Goal: Task Accomplishment & Management: Complete application form

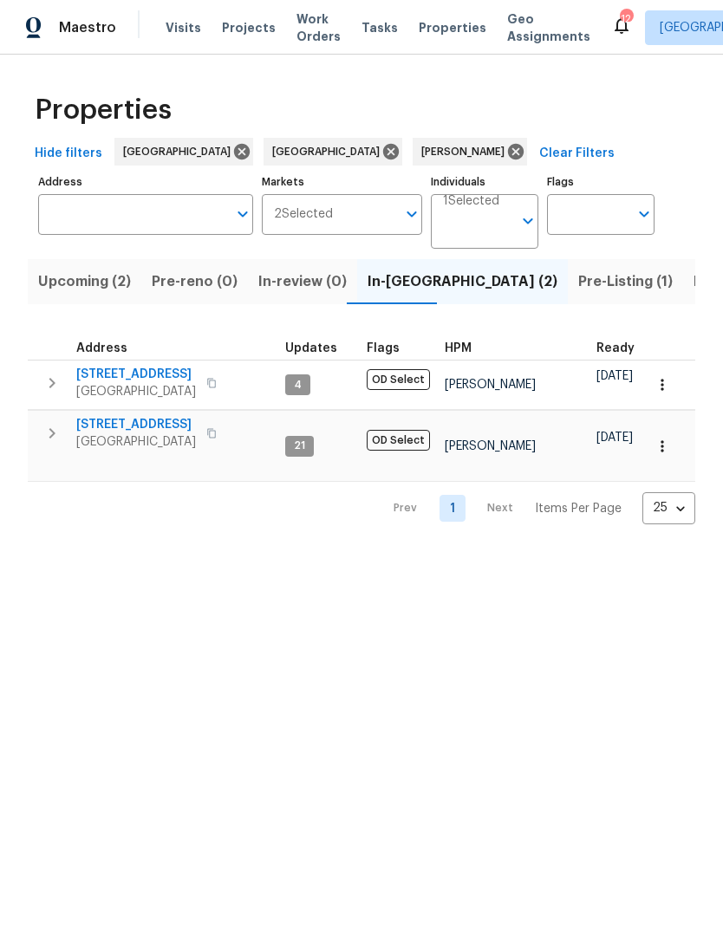
click at [126, 380] on span "[STREET_ADDRESS]" at bounding box center [136, 374] width 120 height 17
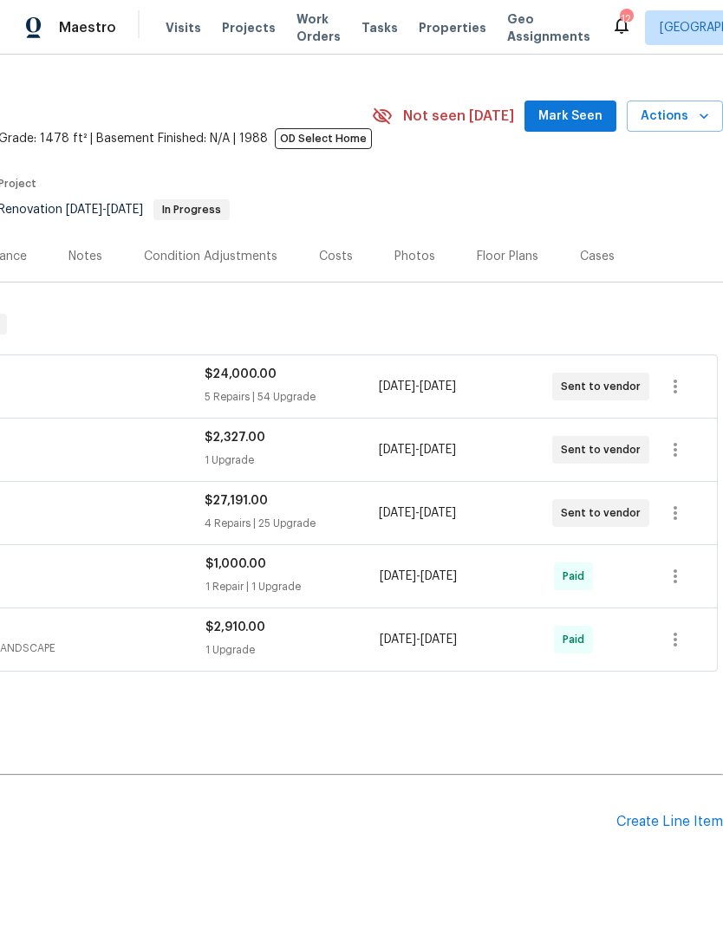
scroll to position [32, 257]
click at [657, 815] on div "Create Line Item" at bounding box center [669, 822] width 107 height 16
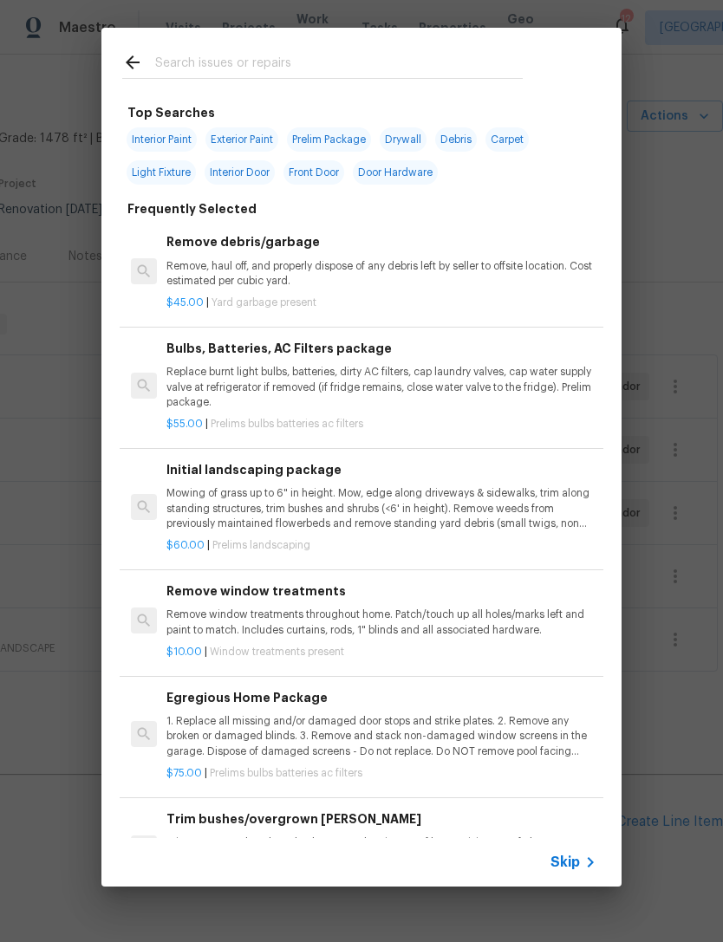
click at [221, 64] on input "text" at bounding box center [339, 65] width 368 height 26
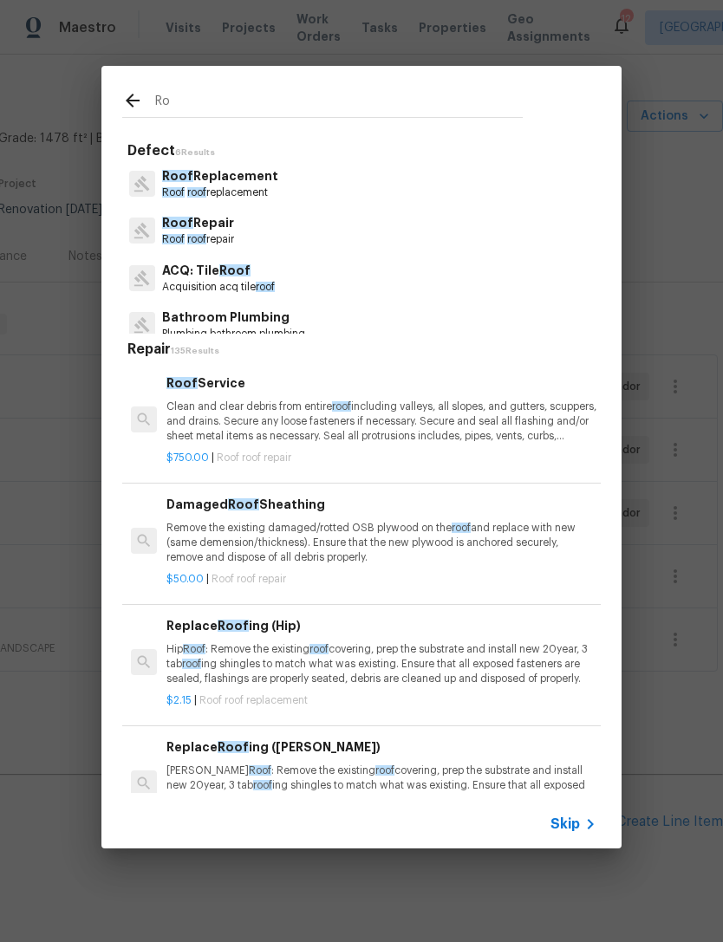
type input "R"
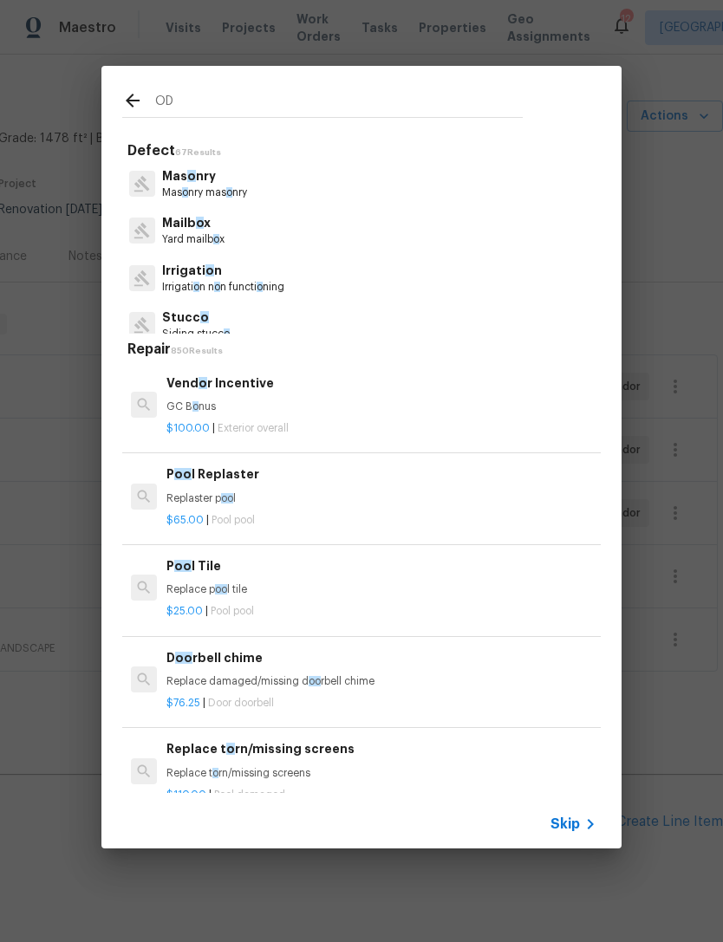
type input "OD"
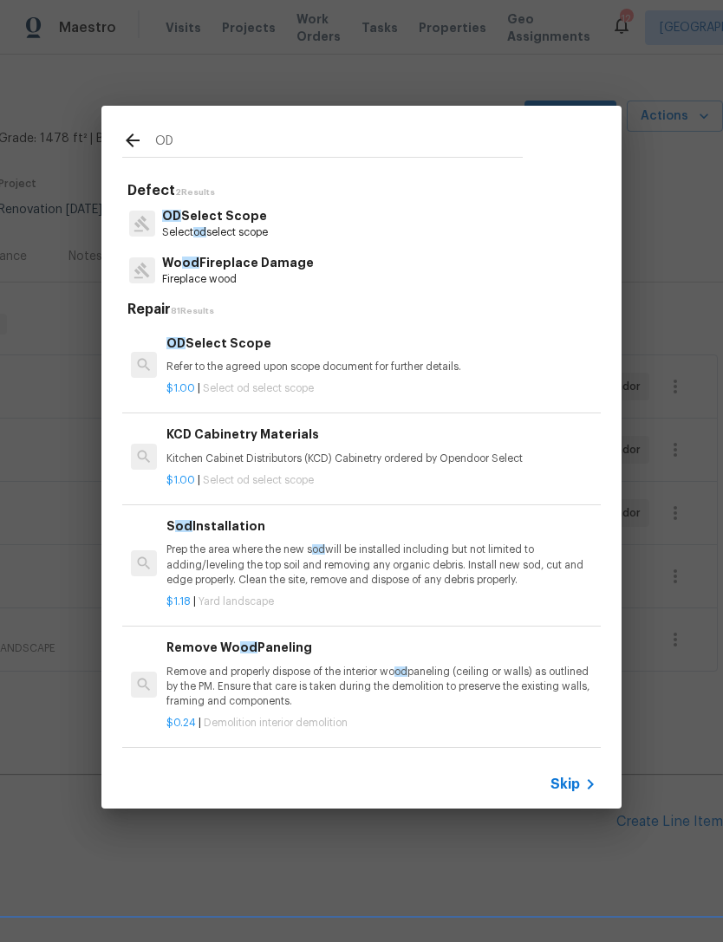
click at [304, 360] on p "Refer to the agreed upon scope document for further details." at bounding box center [381, 367] width 430 height 15
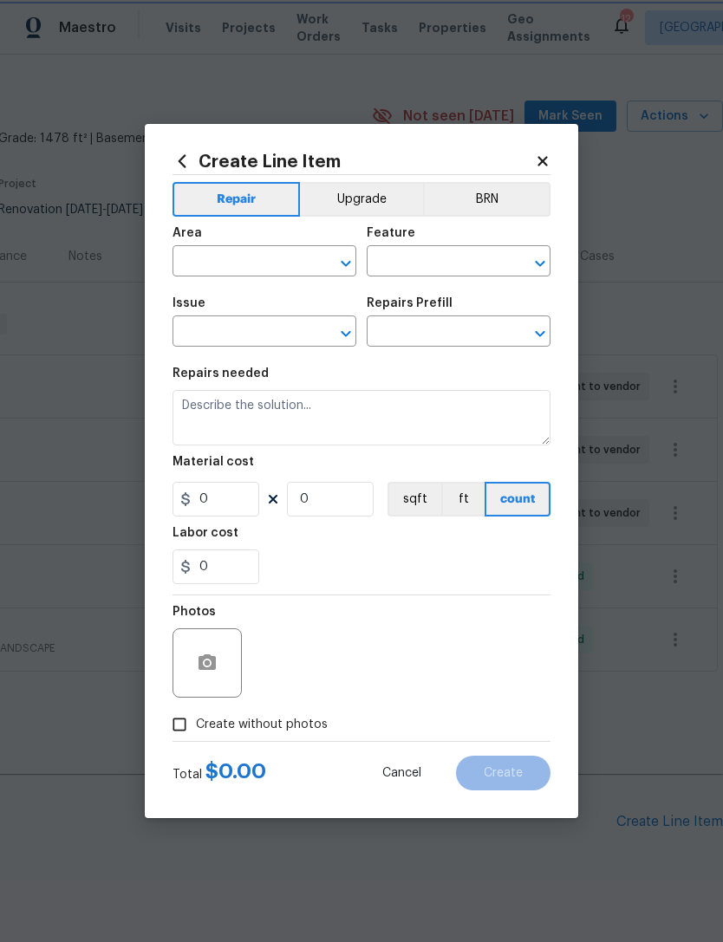
type input "OD Select Scope"
type input "OD Select Scope $1.00"
type textarea "Refer to the agreed upon scope document for further details."
type input "1"
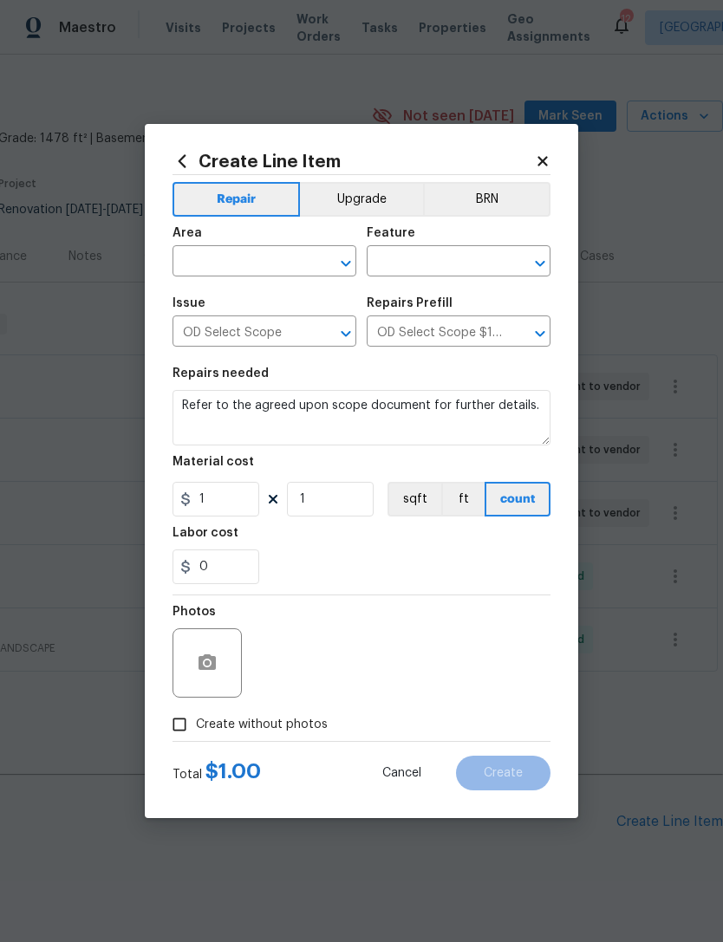
click at [321, 363] on section "Repairs needed Refer to the agreed upon scope document for further details. Mat…" at bounding box center [362, 476] width 378 height 238
click at [368, 195] on button "Upgrade" at bounding box center [362, 199] width 124 height 35
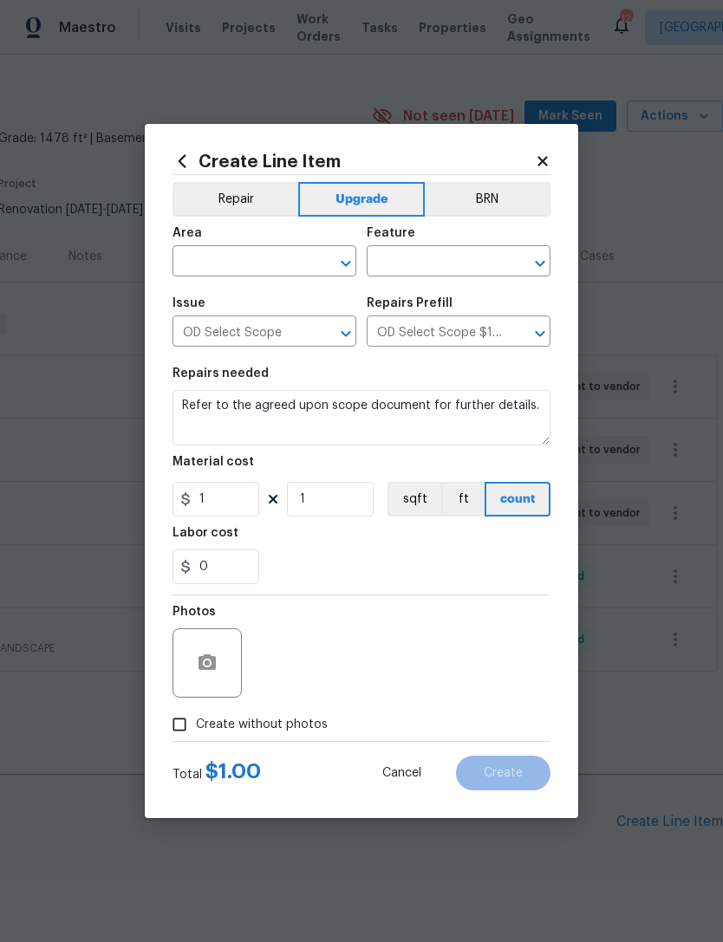
click at [246, 263] on input "text" at bounding box center [240, 263] width 135 height 27
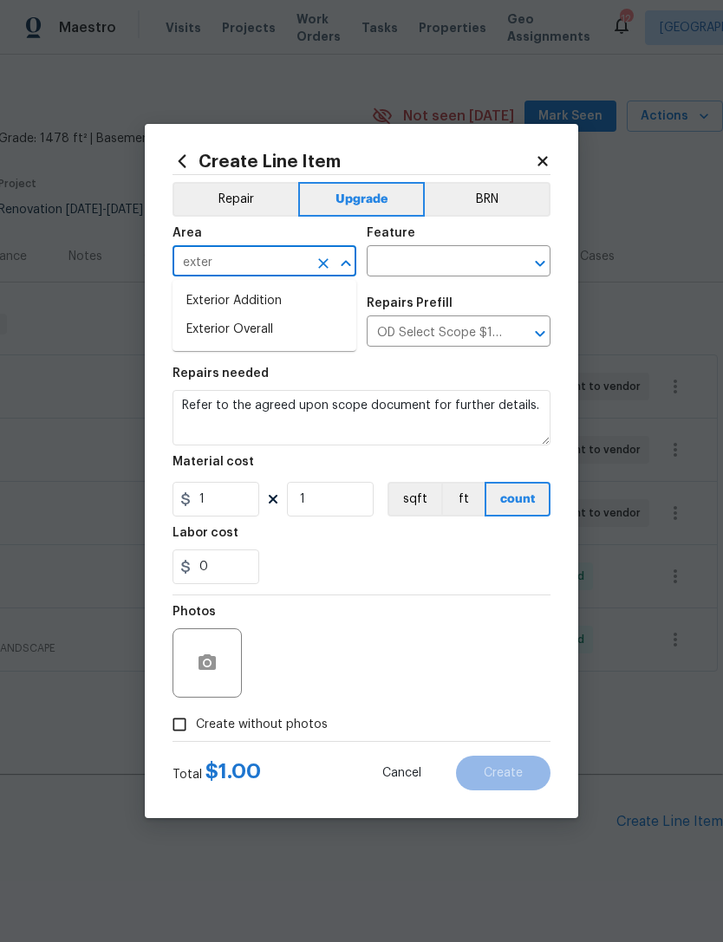
click at [264, 336] on li "Exterior Overall" at bounding box center [265, 330] width 184 height 29
type input "Exterior Overall"
click at [425, 264] on input "text" at bounding box center [434, 263] width 135 height 27
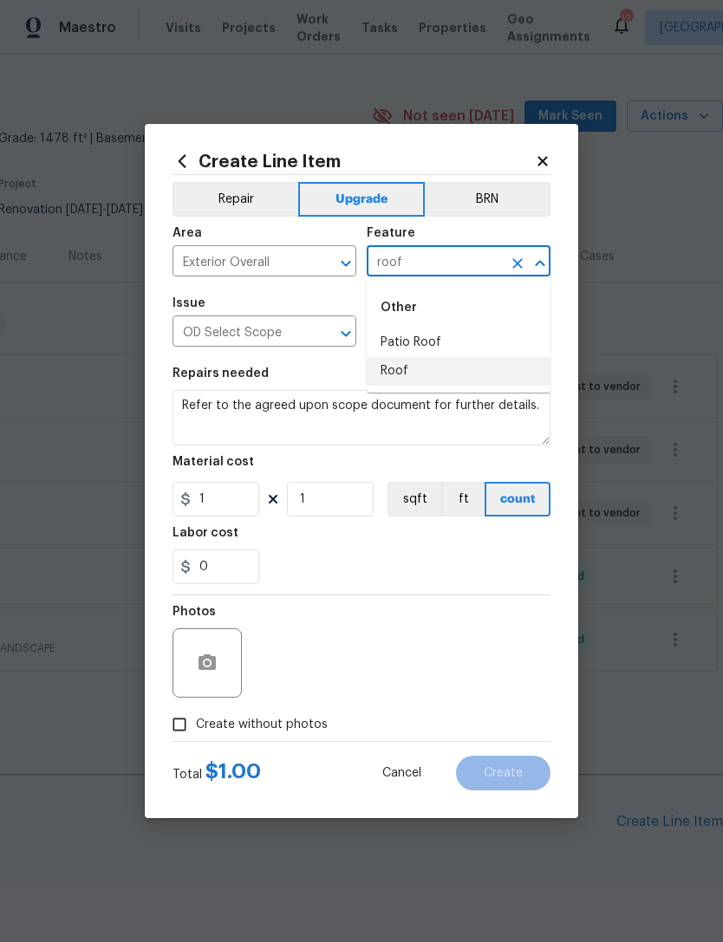
click at [417, 368] on li "Roof" at bounding box center [459, 371] width 184 height 29
type input "Roof"
click at [247, 338] on input "OD Select Scope" at bounding box center [240, 333] width 135 height 27
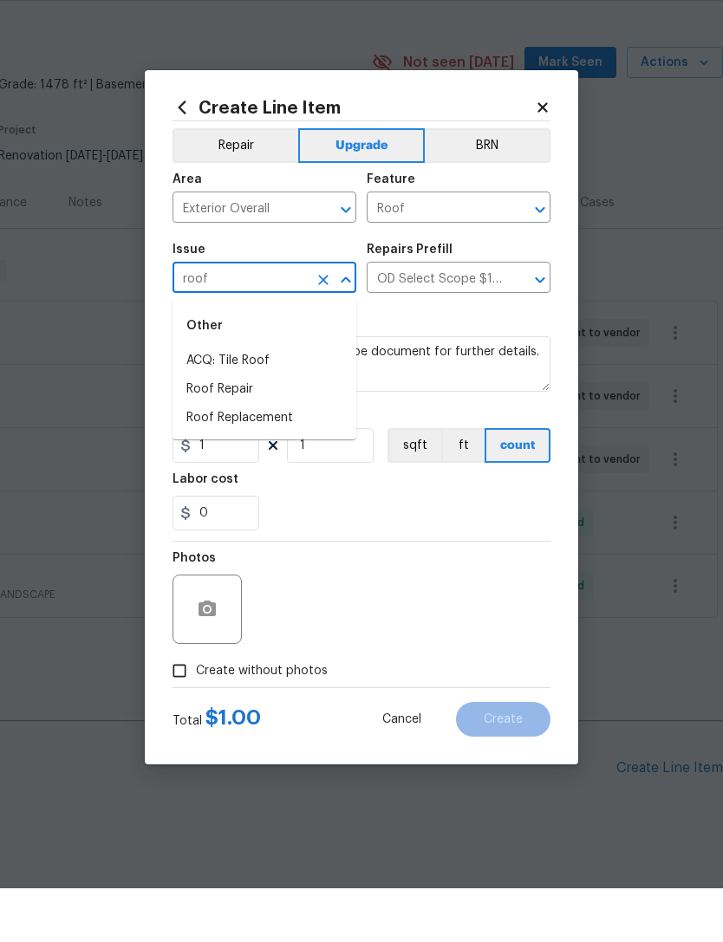
click at [251, 429] on li "Roof Repair" at bounding box center [265, 443] width 184 height 29
type input "Roof Repair"
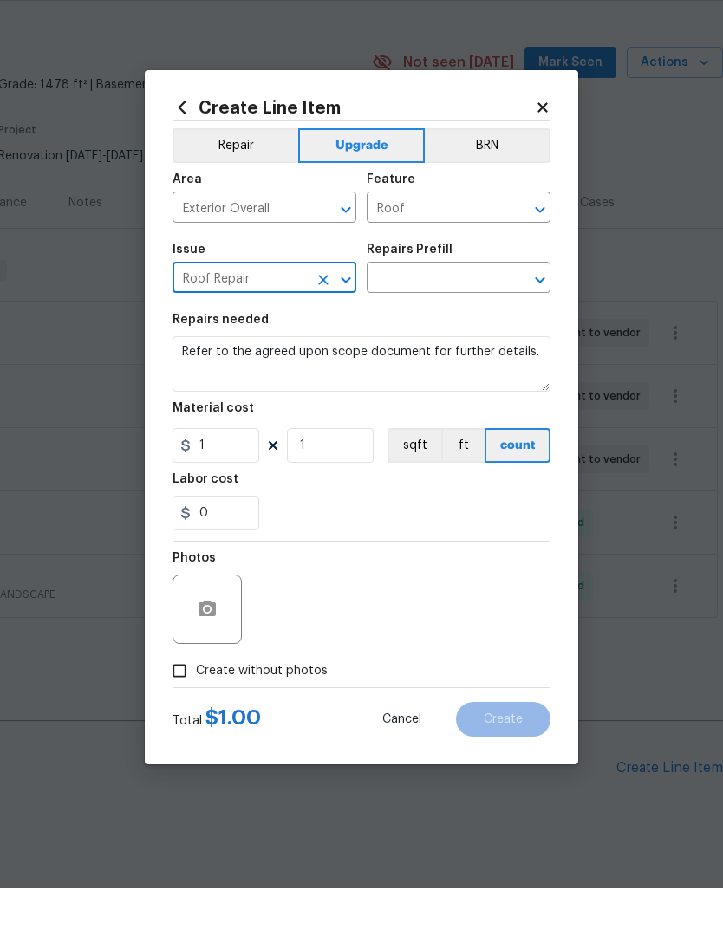
click at [423, 320] on input "text" at bounding box center [434, 333] width 135 height 27
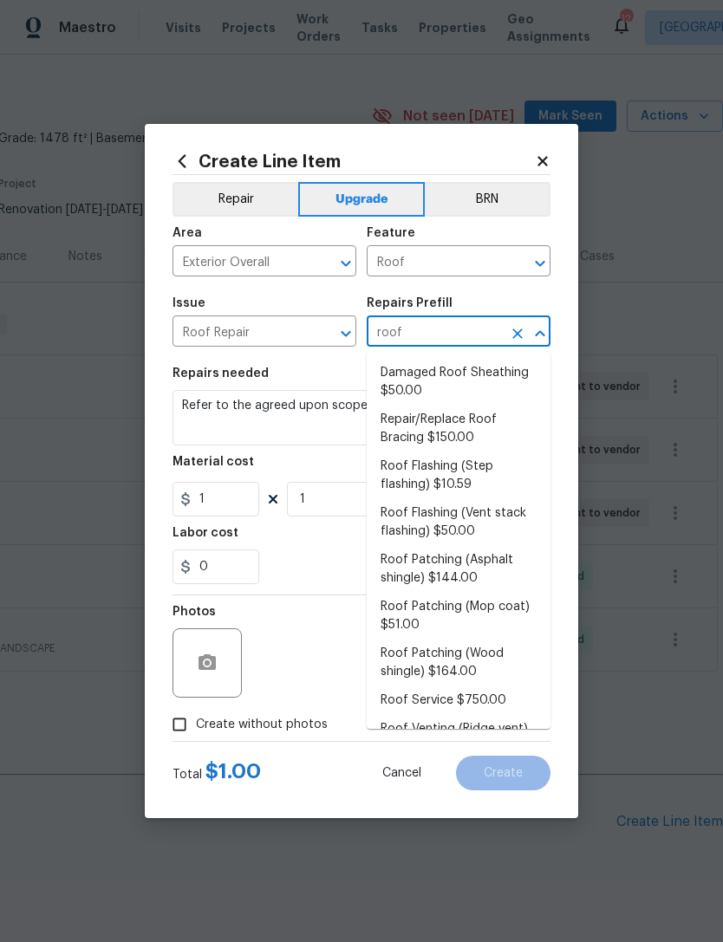
scroll to position [0, 0]
click at [447, 406] on li "Repair/Replace Roof Bracing $150.00" at bounding box center [459, 429] width 184 height 47
type input "Repair/Replace Roof Bracing $150.00"
type input "[PERSON_NAME] and Trim"
type textarea "Prep the affected area (remove existing braces if present) and install new brac…"
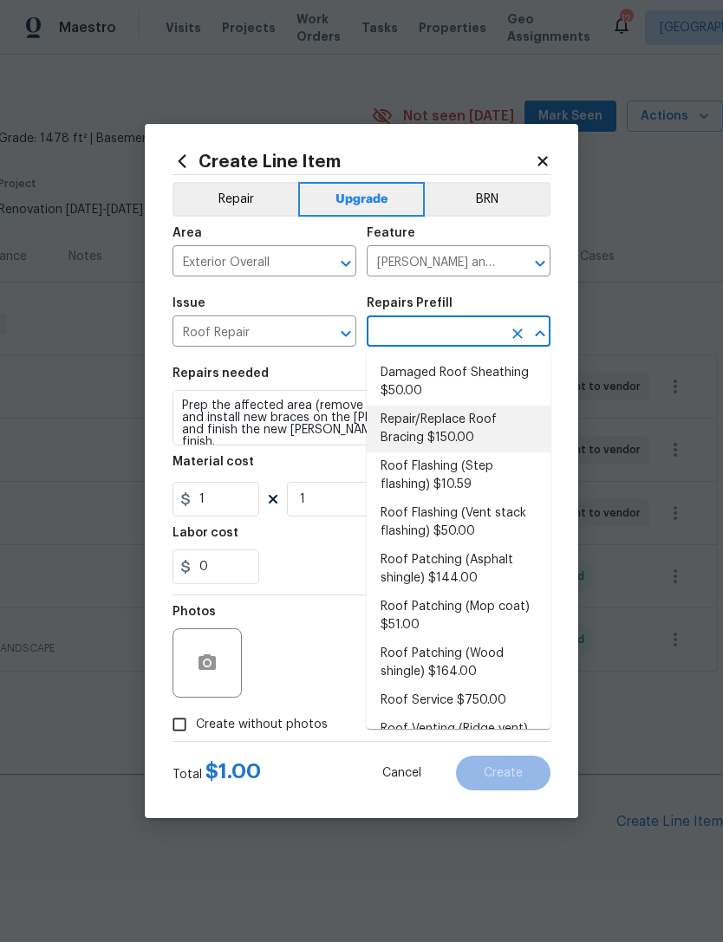
type input "Repair/Replace Roof Bracing $150.00"
type input "150"
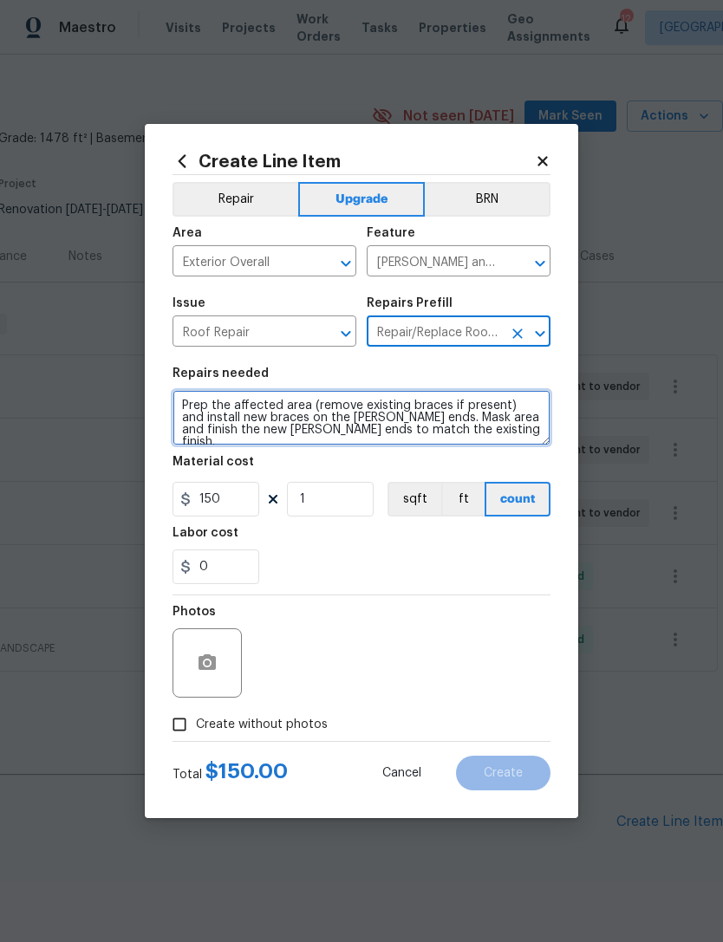
click at [186, 401] on textarea "Prep the affected area (remove existing braces if present) and install new brac…" at bounding box center [362, 417] width 378 height 55
click at [440, 427] on textarea "Prep the affected area (remove existing braces if present) and install new brac…" at bounding box center [362, 417] width 378 height 55
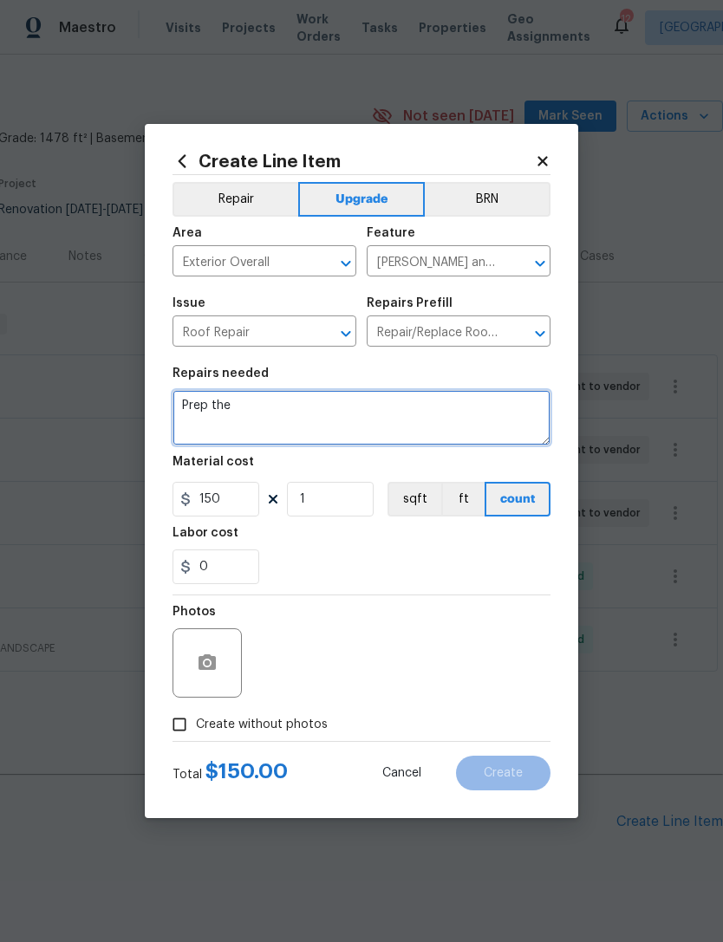
type textarea "Prep"
click at [236, 414] on textarea at bounding box center [362, 417] width 378 height 55
click at [233, 400] on textarea at bounding box center [362, 417] width 378 height 55
click at [230, 407] on textarea at bounding box center [362, 417] width 378 height 55
paste textarea "R Roof R oof Repair Option epair Option Repair option & complete general mainte…"
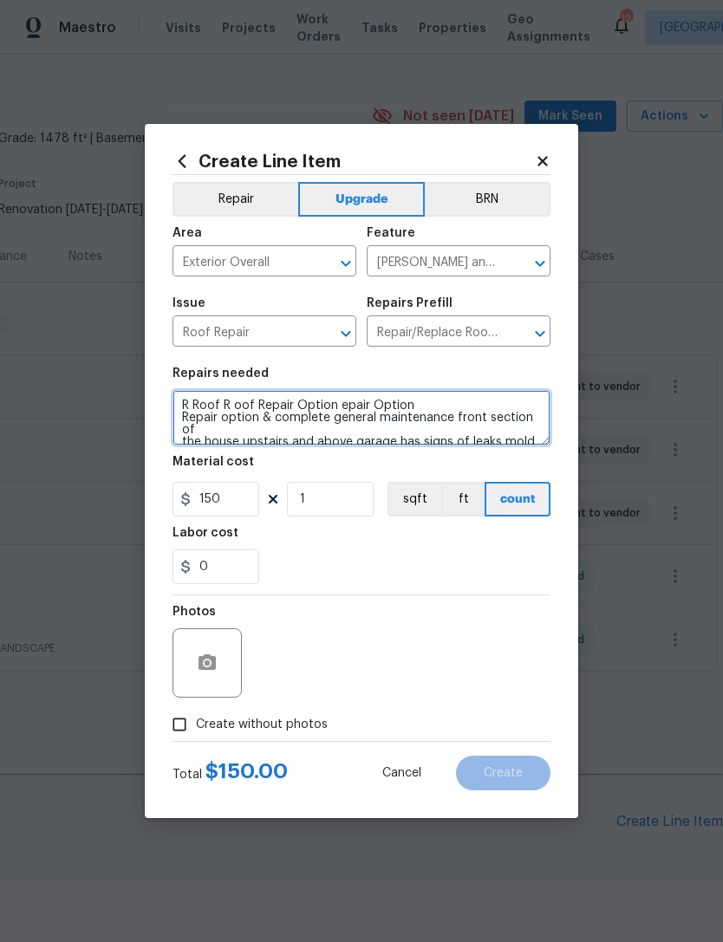
click at [252, 401] on textarea "R Roof R oof Repair Option epair Option Repair option & complete general mainte…" at bounding box center [362, 417] width 378 height 55
click at [340, 400] on textarea "Repair Option epair Option Repair option & complete general maintenance front s…" at bounding box center [362, 417] width 378 height 55
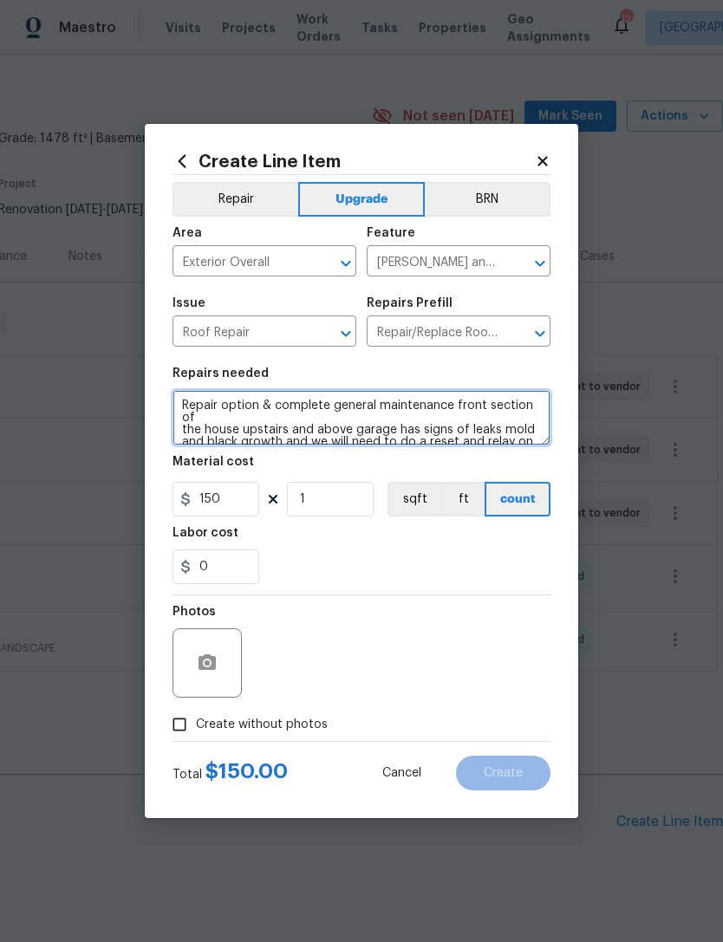
click at [256, 419] on textarea "Repair option & complete general maintenance front section of the house upstair…" at bounding box center [362, 417] width 378 height 55
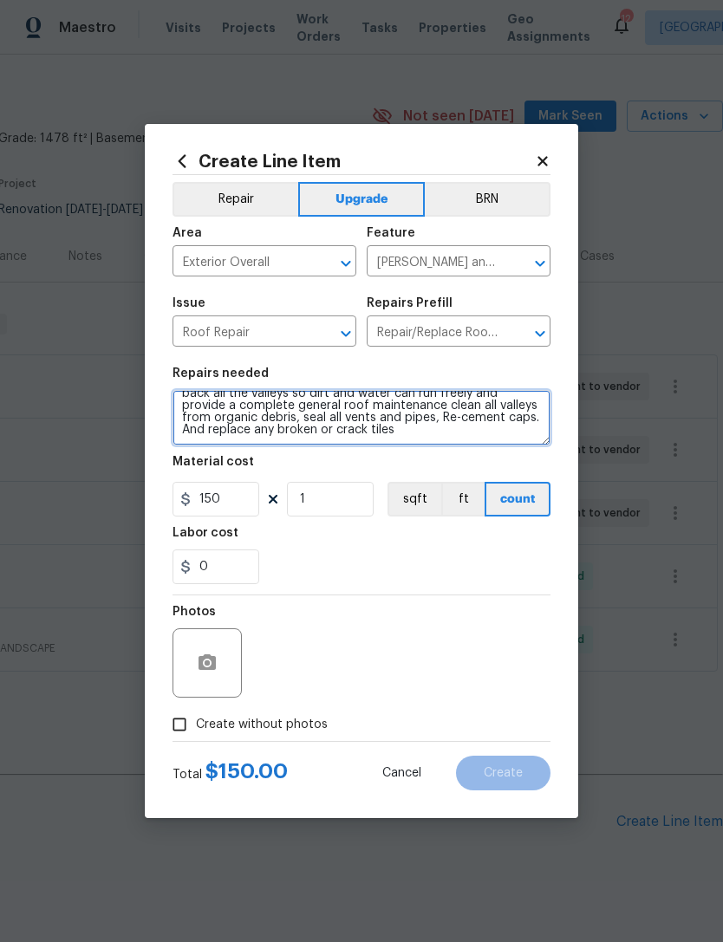
scroll to position [121, 0]
click at [423, 434] on textarea "Repair Roof & complete general maintenance front section of the house upstairs …" at bounding box center [362, 417] width 378 height 55
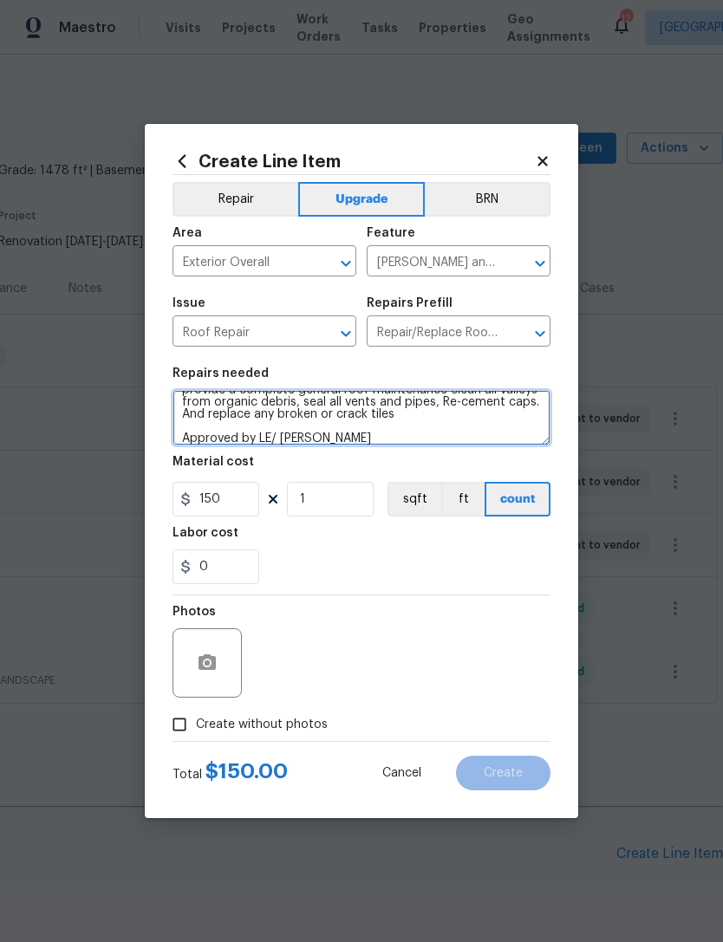
scroll to position [32, 257]
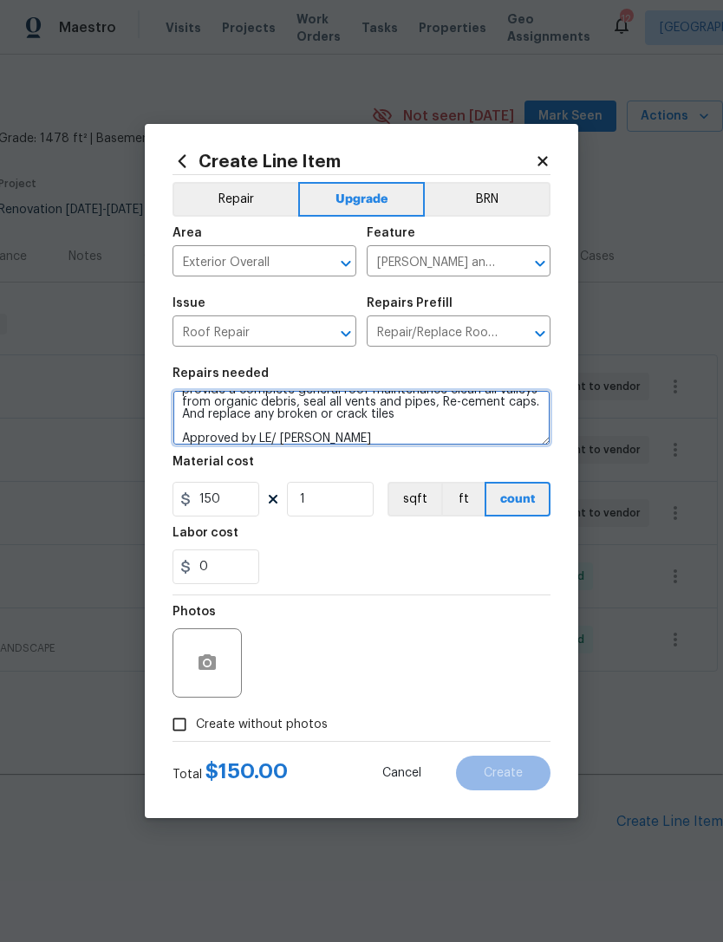
type textarea "Repair Roof & complete general maintenance front section of the house upstairs …"
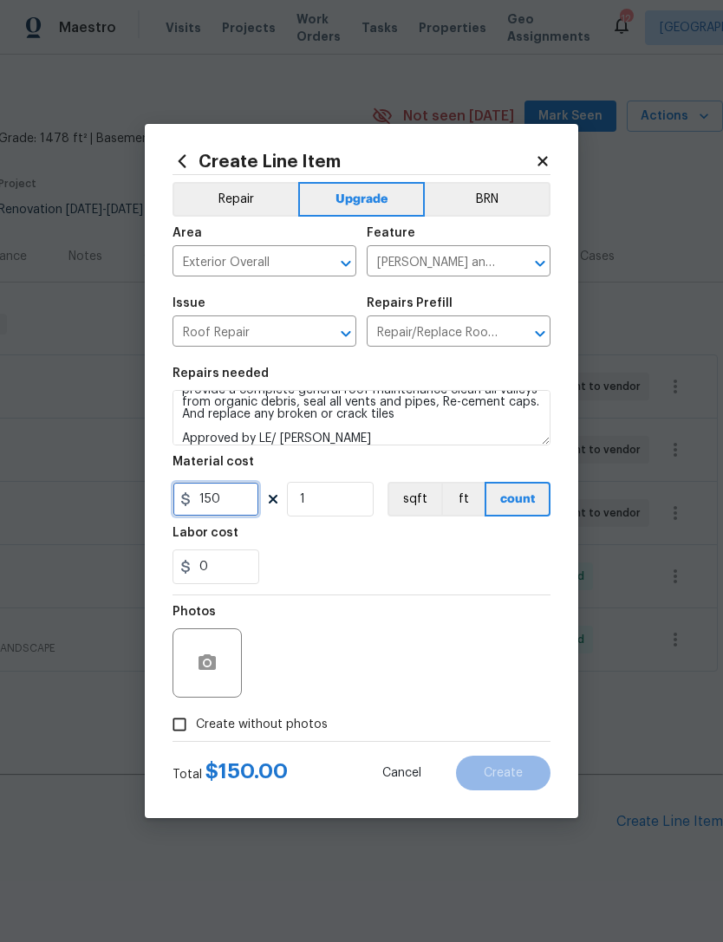
click at [240, 498] on input "150" at bounding box center [216, 499] width 87 height 35
type input "2250"
click at [325, 496] on input "1" at bounding box center [330, 499] width 87 height 35
click at [370, 563] on div "0" at bounding box center [362, 567] width 378 height 35
click at [218, 663] on button "button" at bounding box center [207, 663] width 42 height 42
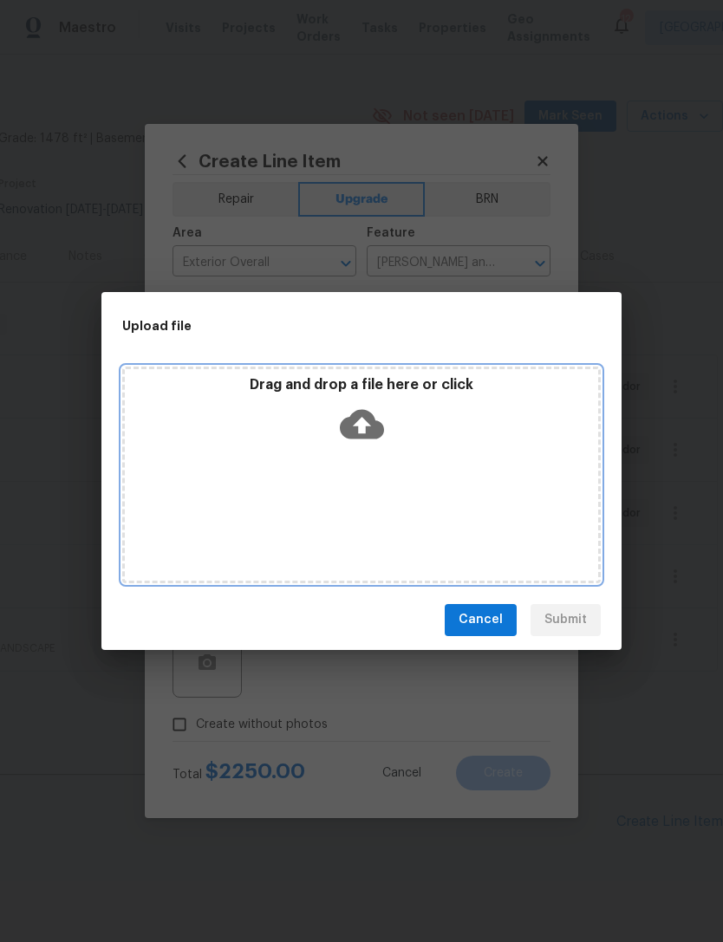
click at [371, 429] on icon at bounding box center [362, 423] width 44 height 29
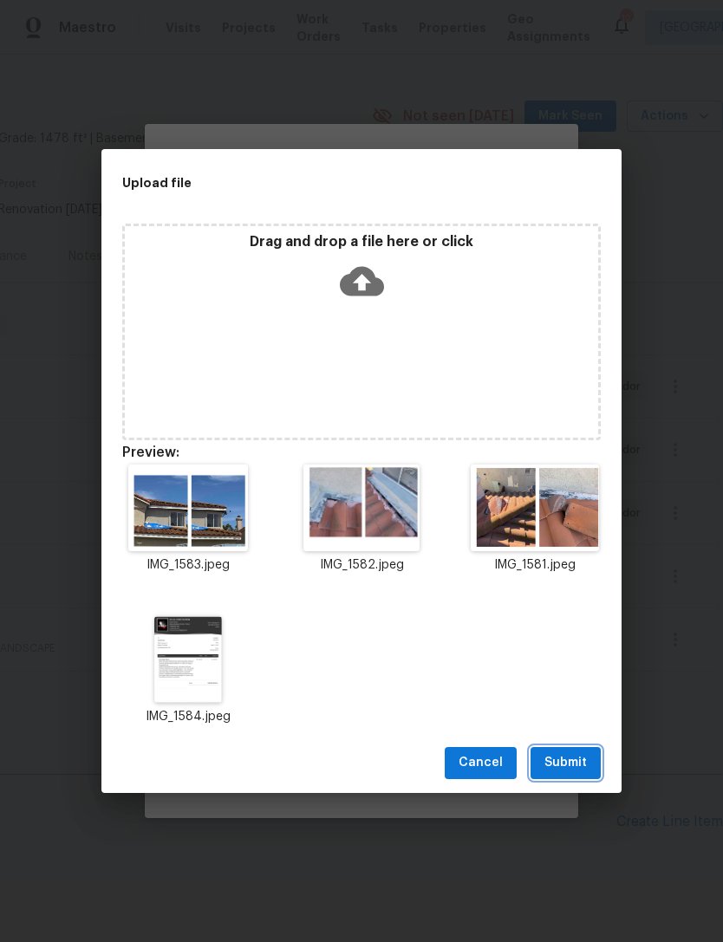
click at [570, 759] on span "Submit" at bounding box center [565, 763] width 42 height 22
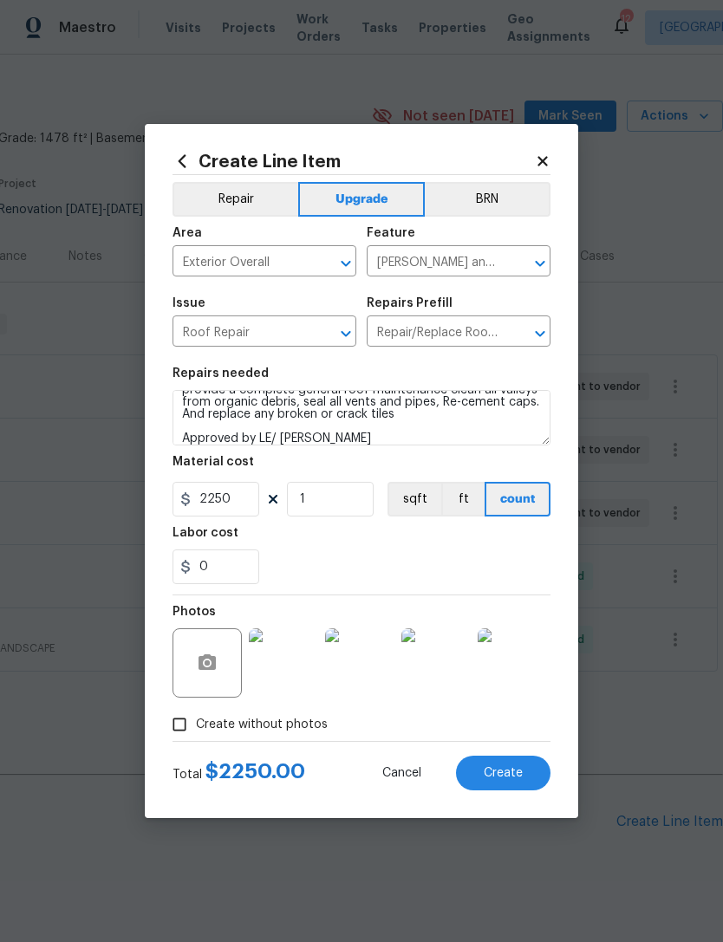
click at [518, 776] on span "Create" at bounding box center [503, 773] width 39 height 13
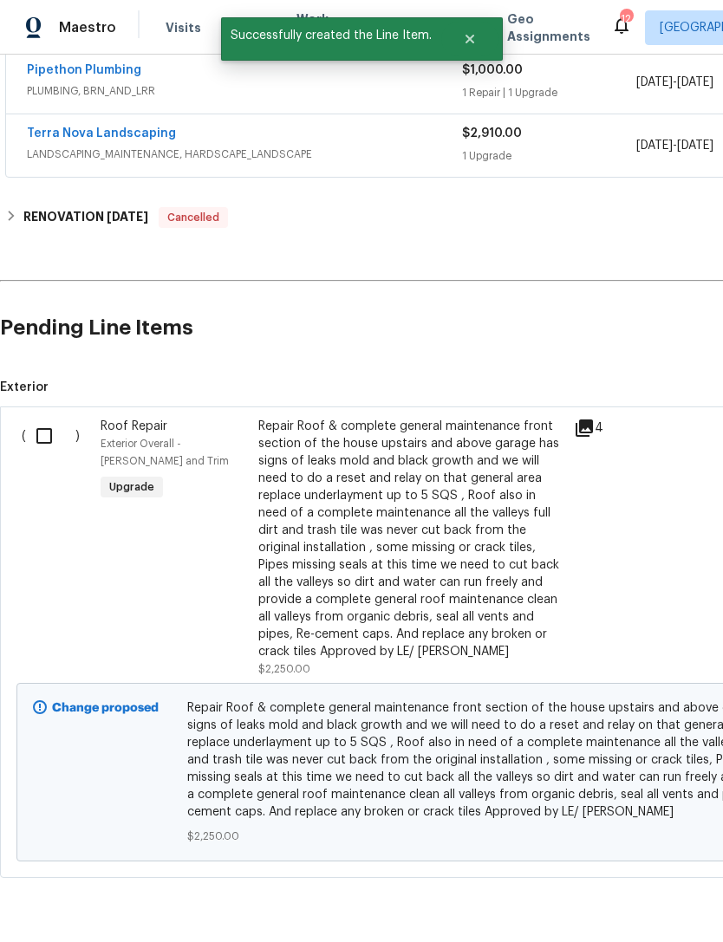
scroll to position [525, 0]
click at [49, 419] on input "checkbox" at bounding box center [50, 437] width 49 height 36
checkbox input "true"
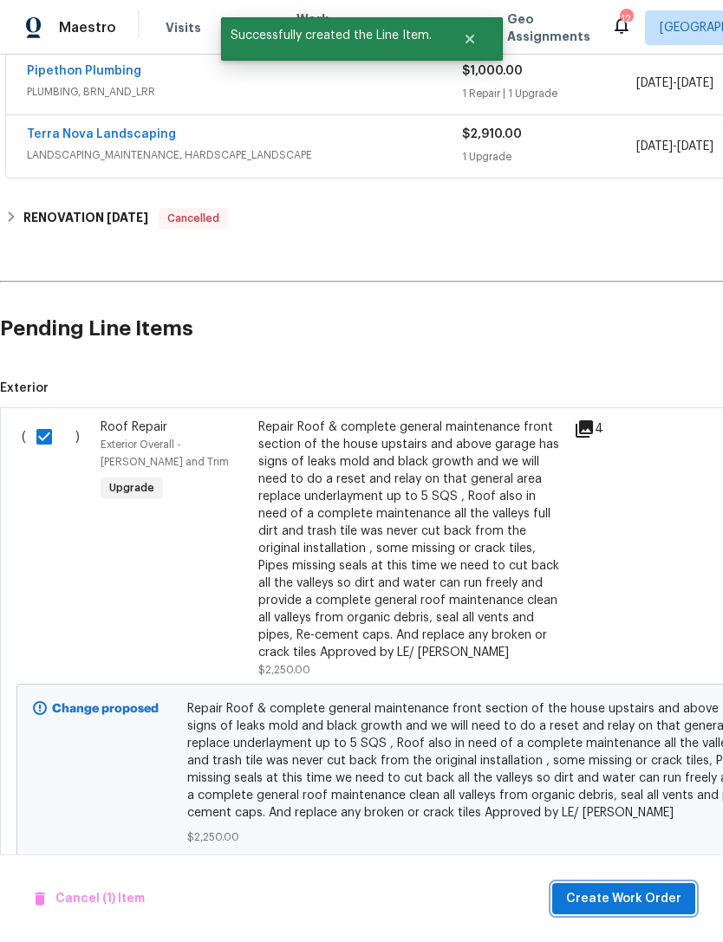
click at [627, 898] on span "Create Work Order" at bounding box center [623, 900] width 115 height 22
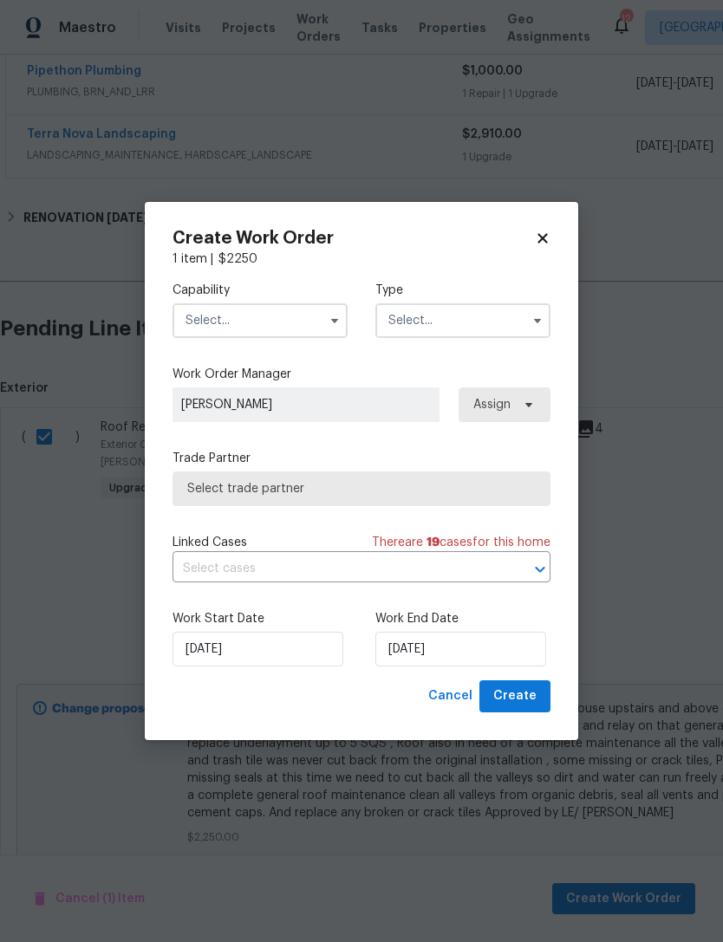
click at [332, 311] on button "button" at bounding box center [334, 320] width 21 height 21
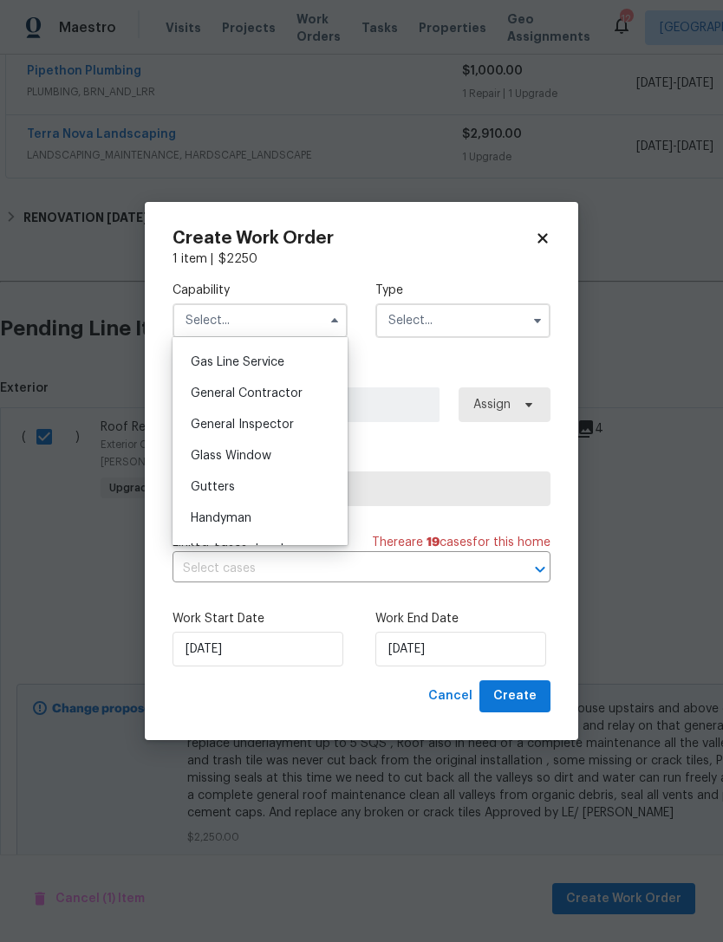
scroll to position [791, 0]
click at [290, 394] on span "General Contractor" at bounding box center [247, 394] width 112 height 12
type input "General Contractor"
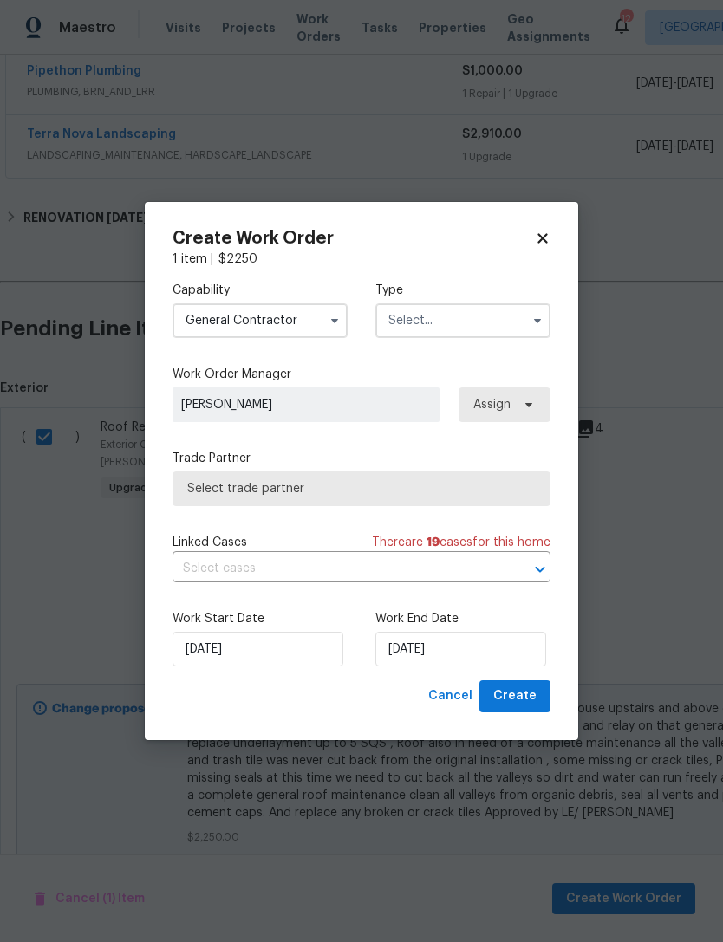
click at [489, 328] on input "text" at bounding box center [462, 320] width 175 height 35
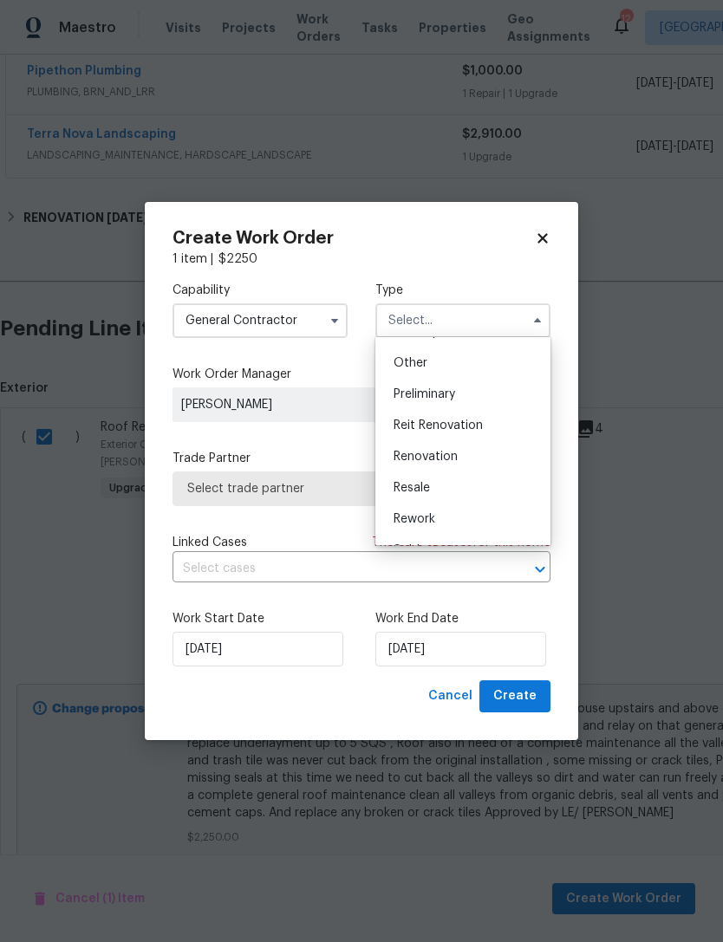
scroll to position [339, 0]
click at [459, 453] on div "Renovation" at bounding box center [463, 454] width 166 height 31
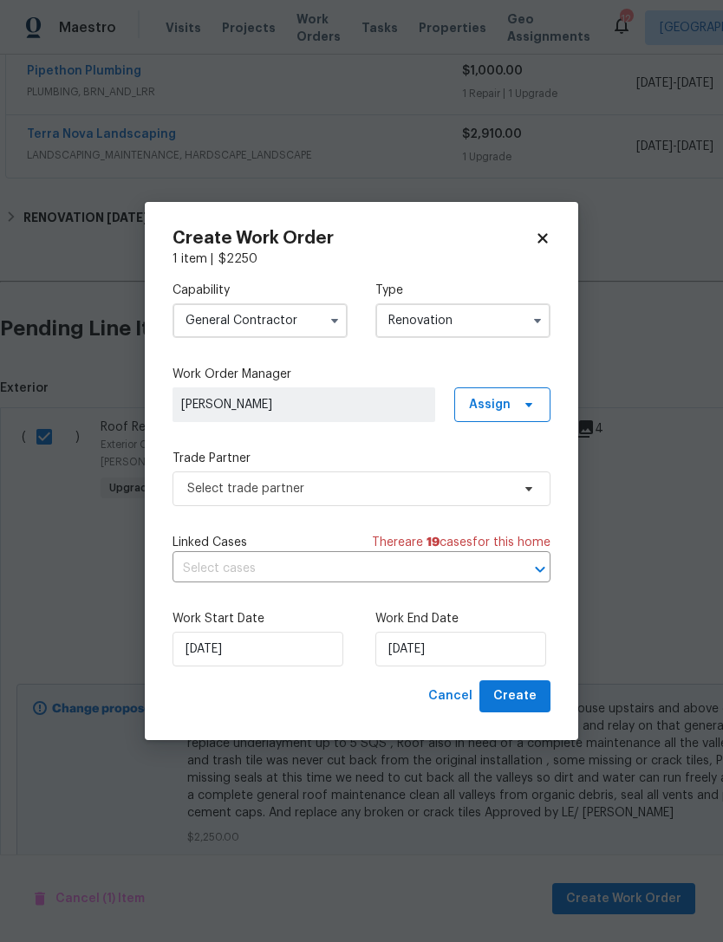
type input "Renovation"
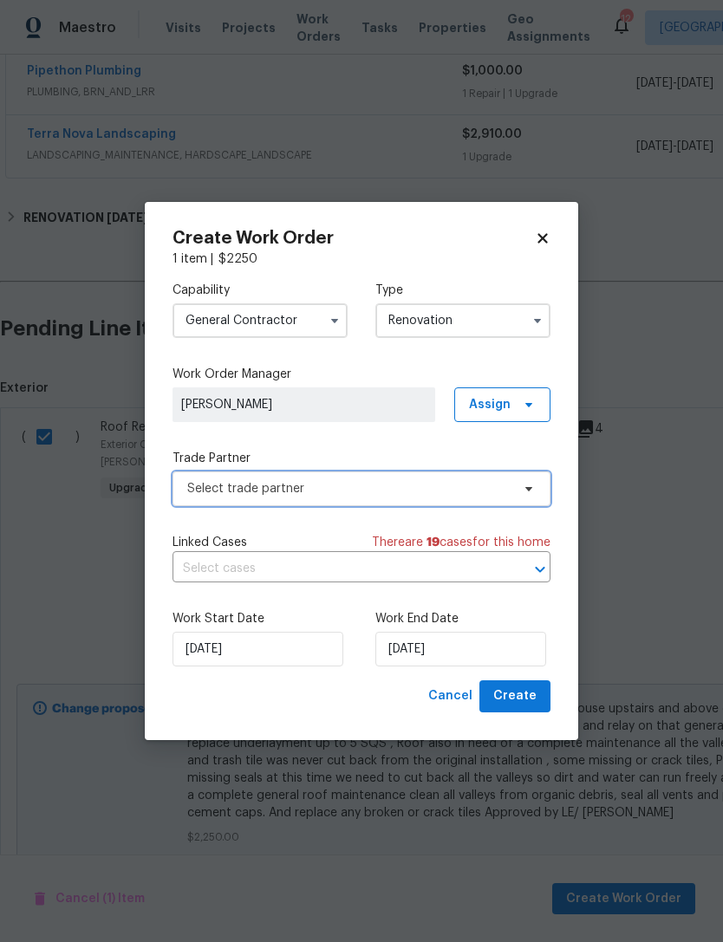
click at [517, 485] on span at bounding box center [526, 489] width 19 height 14
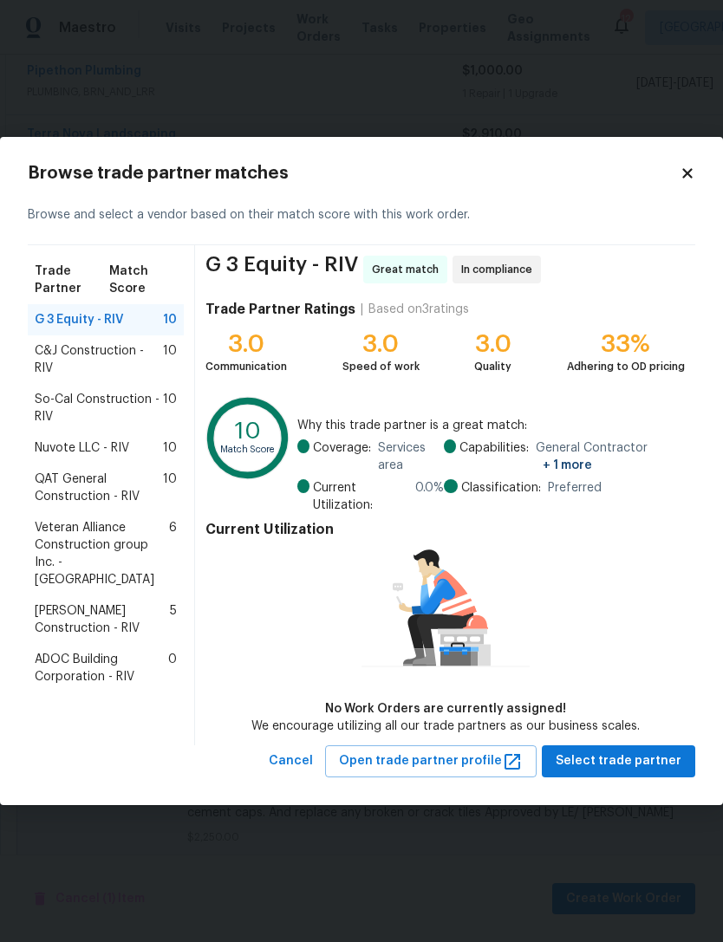
click at [118, 391] on span "So-Cal Construction - RIV" at bounding box center [99, 408] width 128 height 35
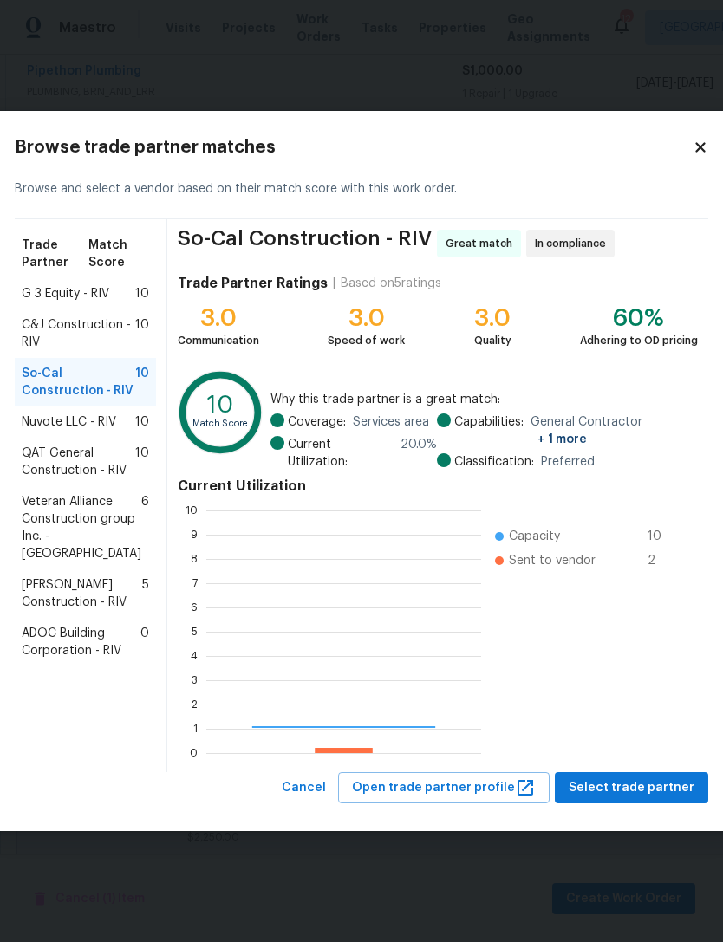
scroll to position [243, 275]
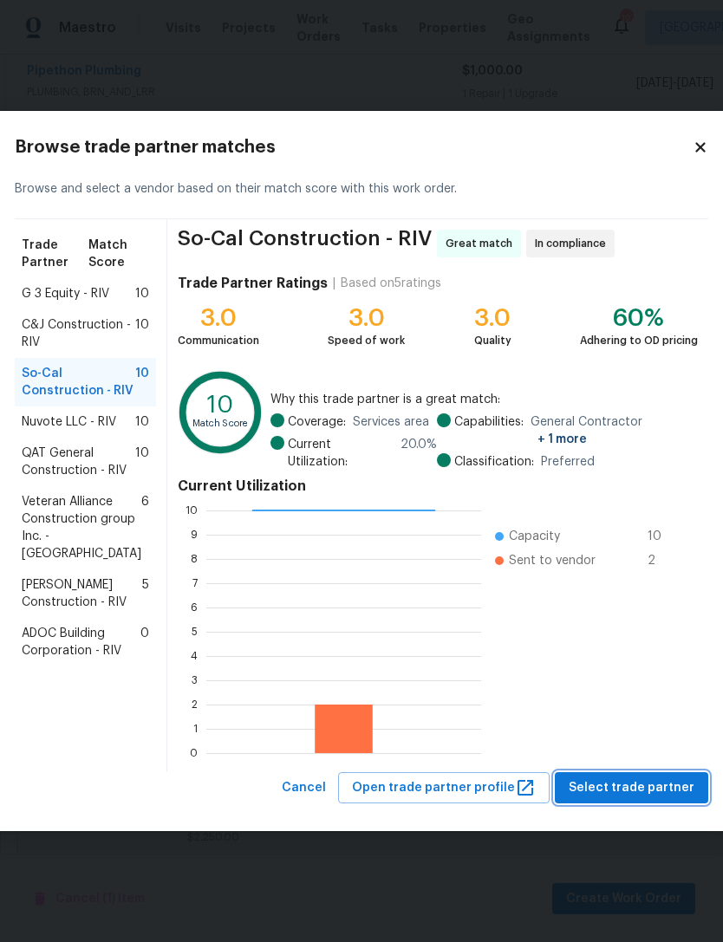
click at [643, 772] on button "Select trade partner" at bounding box center [631, 788] width 153 height 32
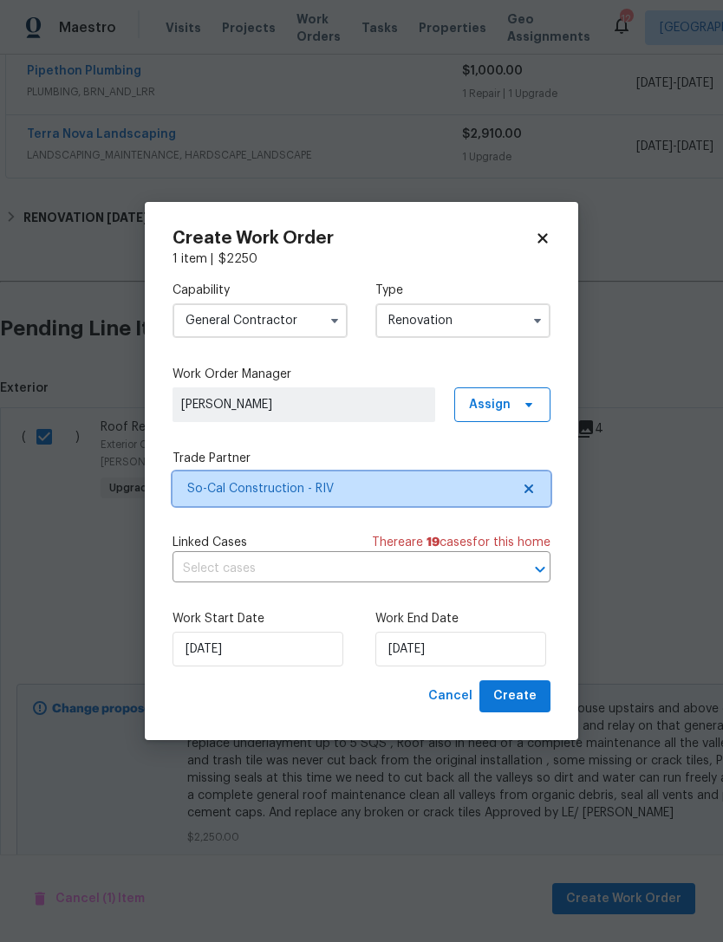
click at [537, 565] on icon "Open" at bounding box center [540, 569] width 21 height 21
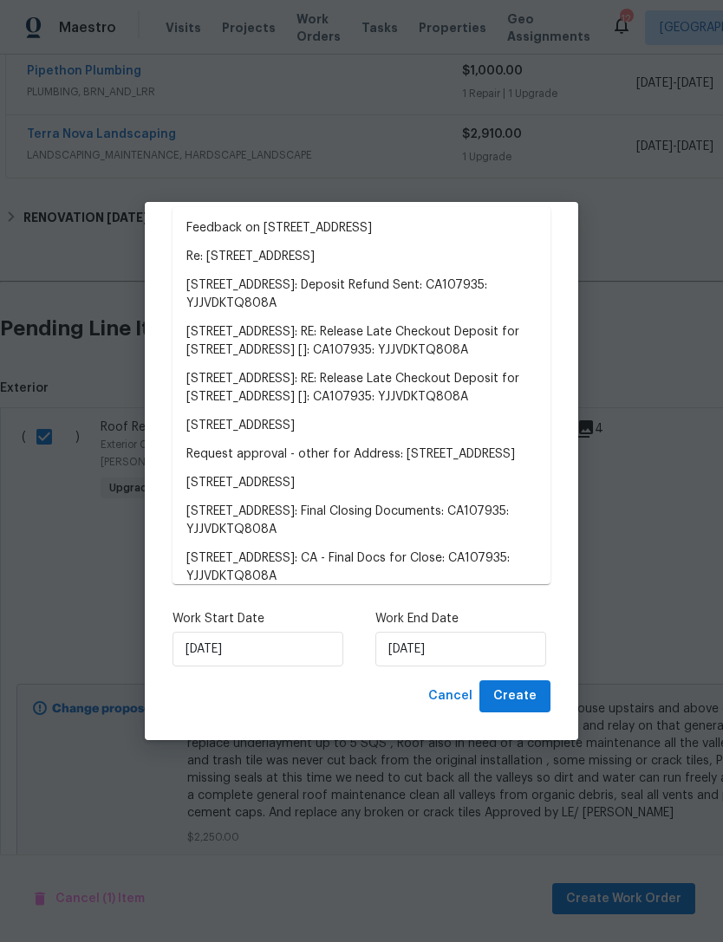
click at [363, 479] on li "[STREET_ADDRESS]" at bounding box center [362, 483] width 378 height 29
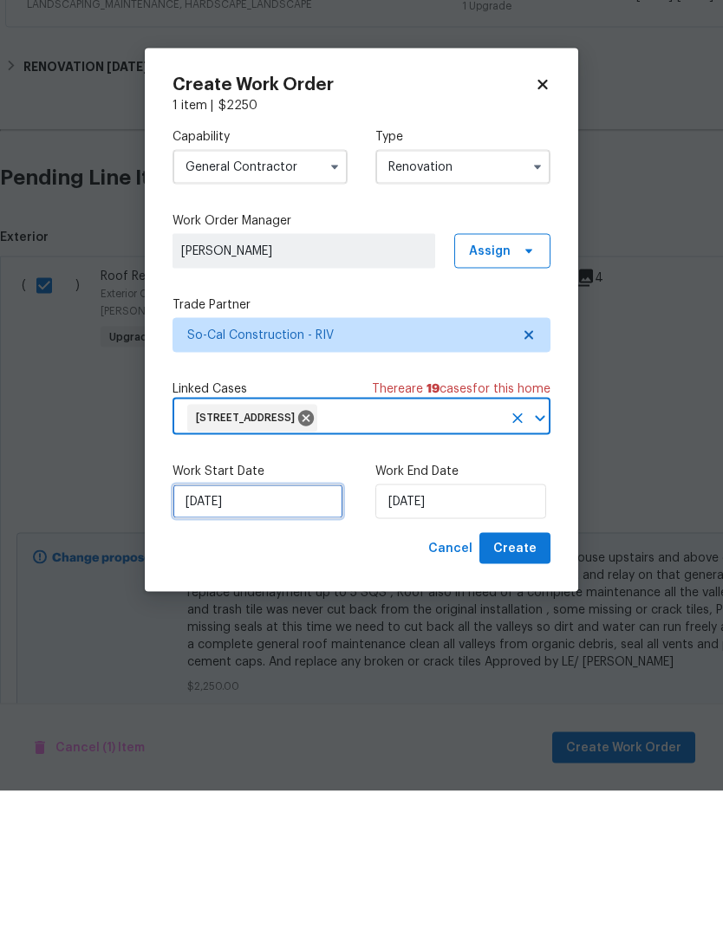
click at [235, 635] on input "[DATE]" at bounding box center [258, 652] width 171 height 35
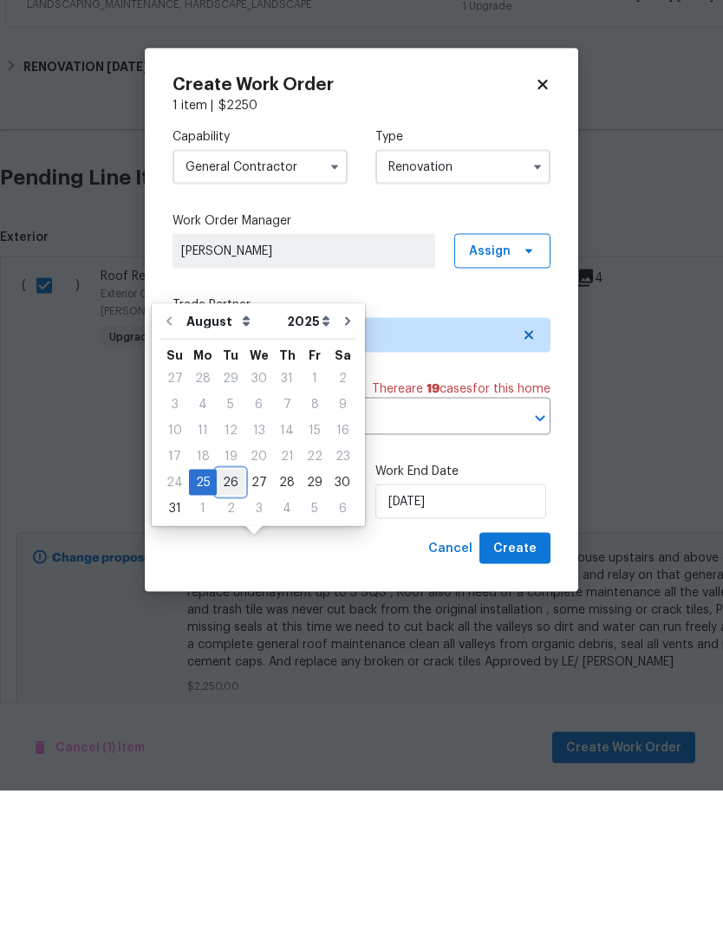
click at [228, 622] on div "26" at bounding box center [231, 634] width 28 height 24
type input "[DATE]"
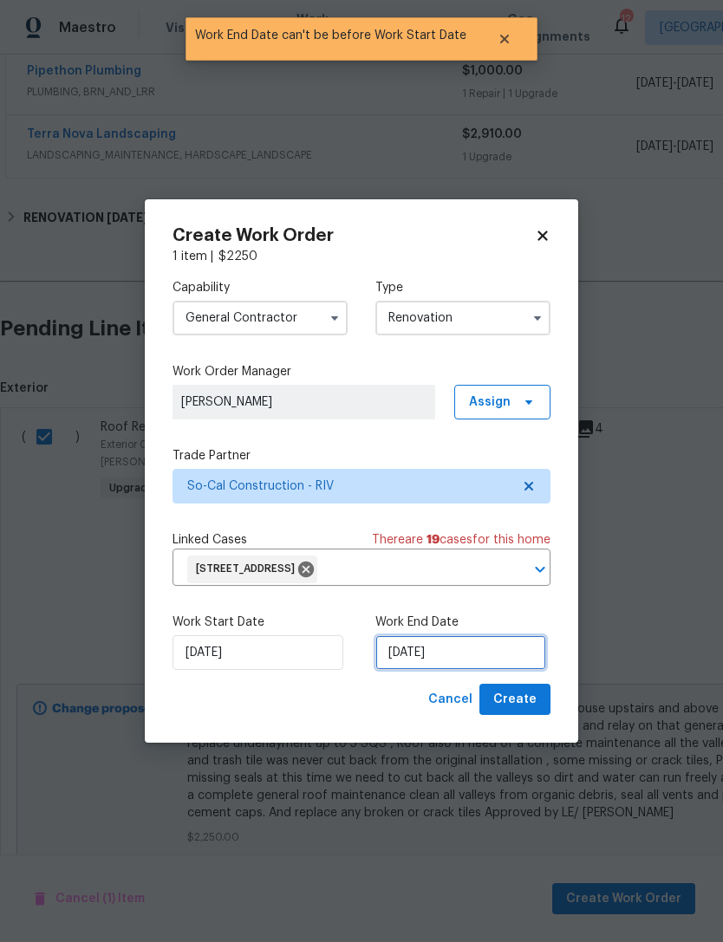
click at [430, 648] on input "[DATE]" at bounding box center [460, 652] width 171 height 35
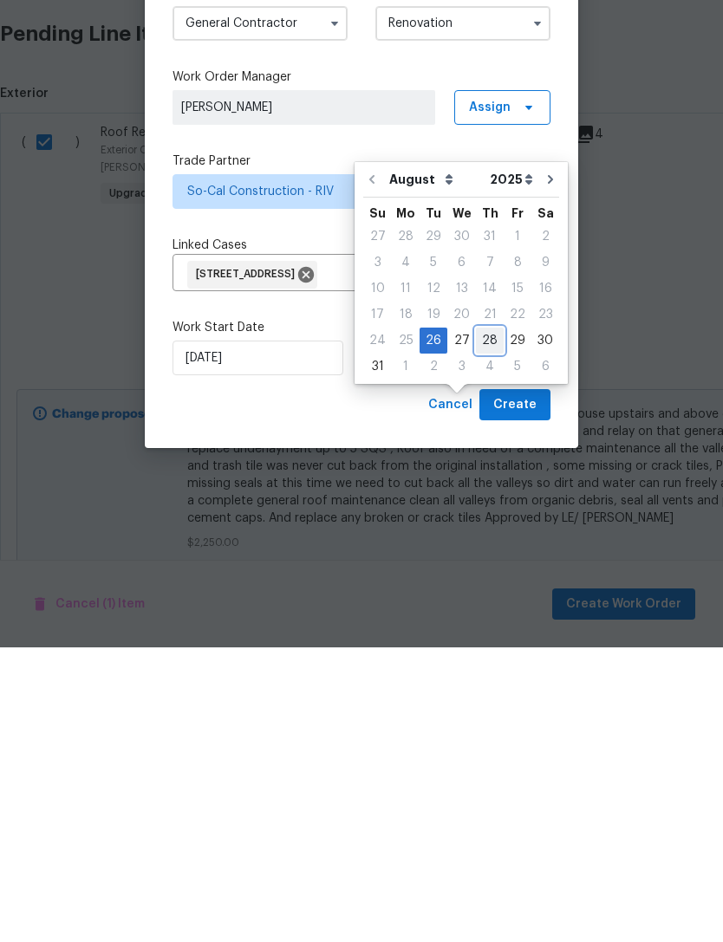
click at [487, 623] on div "28" at bounding box center [490, 635] width 28 height 24
type input "[DATE]"
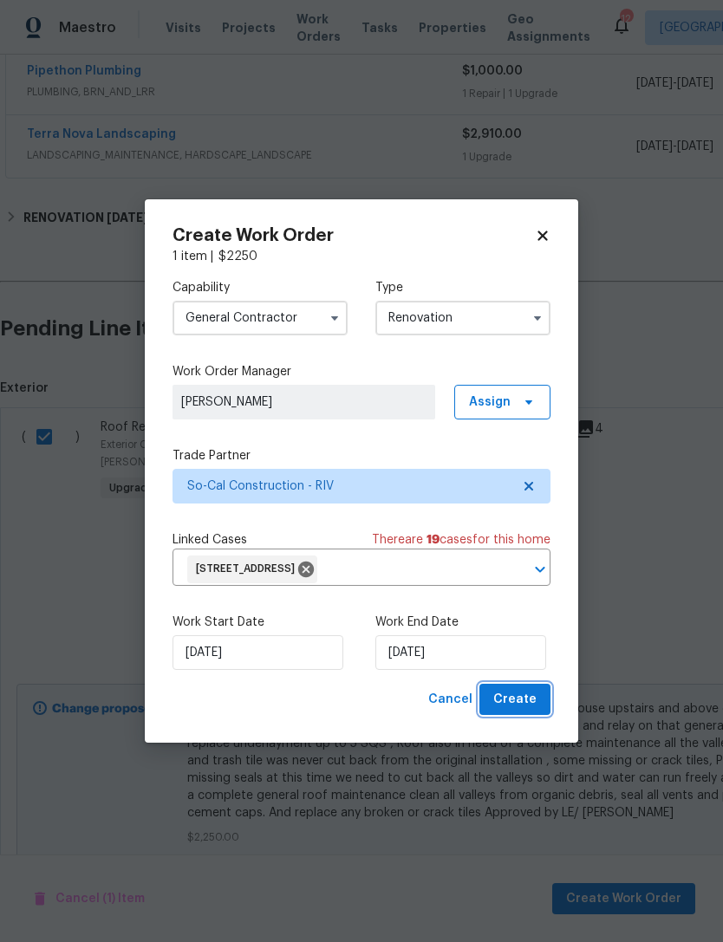
click at [519, 702] on span "Create" at bounding box center [514, 700] width 43 height 22
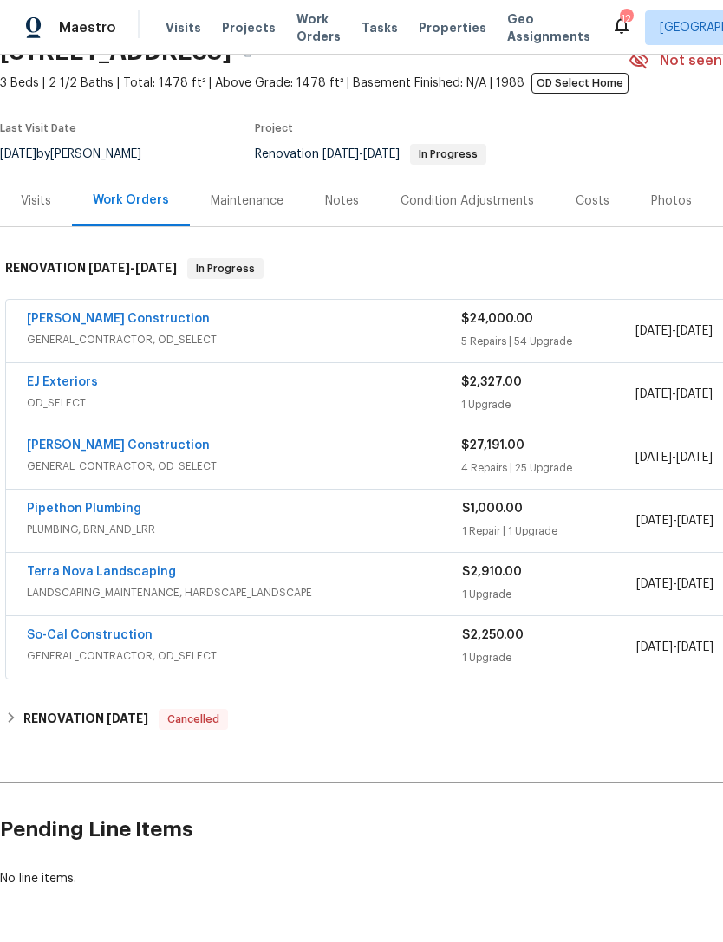
scroll to position [88, 0]
click at [99, 629] on link "So-Cal Construction" at bounding box center [90, 635] width 126 height 12
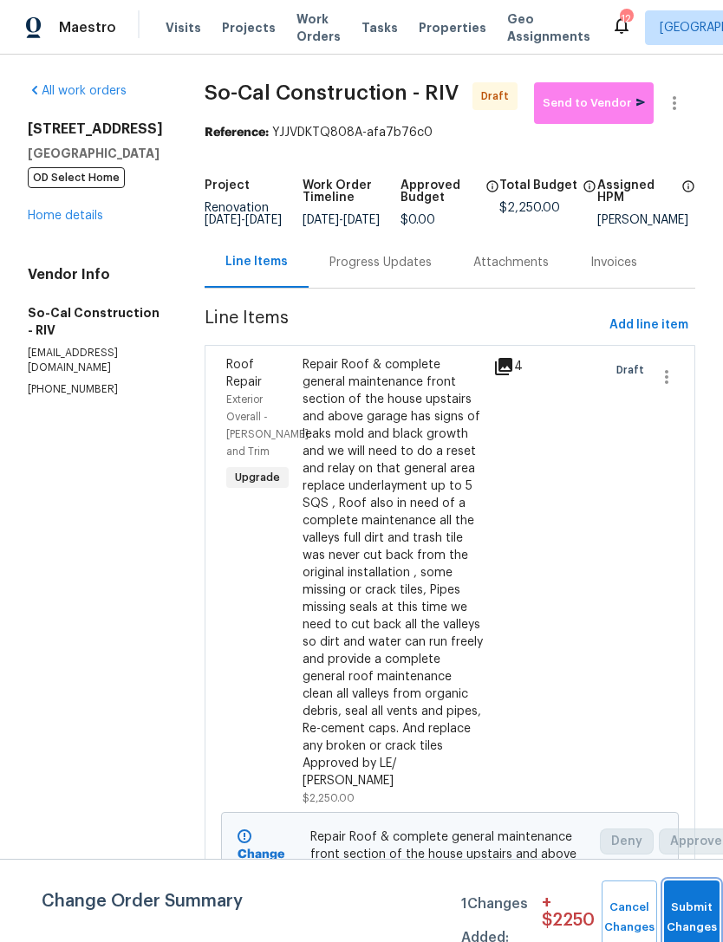
click at [685, 913] on button "Submit Changes" at bounding box center [691, 918] width 55 height 75
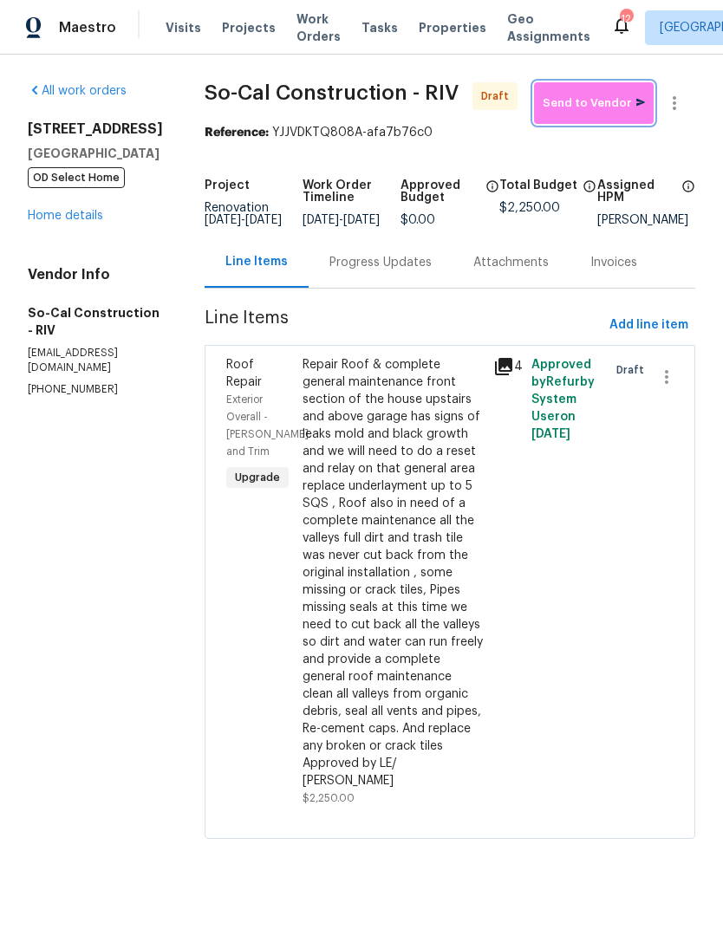
click at [594, 108] on span "Send to Vendor" at bounding box center [594, 104] width 102 height 20
click at [64, 212] on link "Home details" at bounding box center [65, 216] width 75 height 12
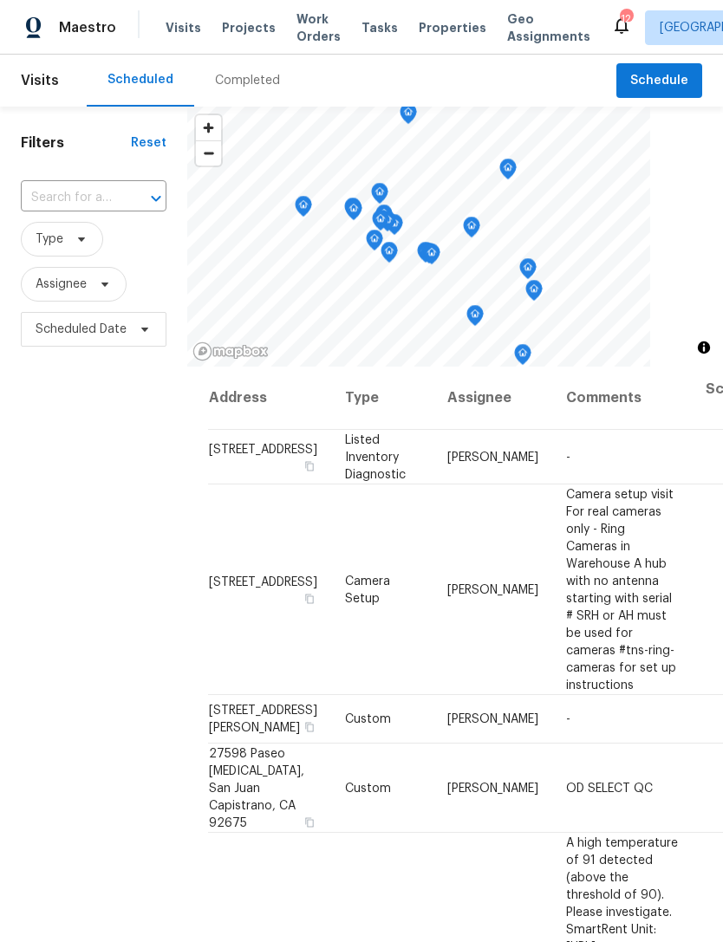
click at [97, 195] on input "text" at bounding box center [69, 198] width 97 height 27
type input "la crosse"
click at [90, 235] on li "2230 La Crosse Cir, Claremont, CA 91711" at bounding box center [92, 238] width 145 height 29
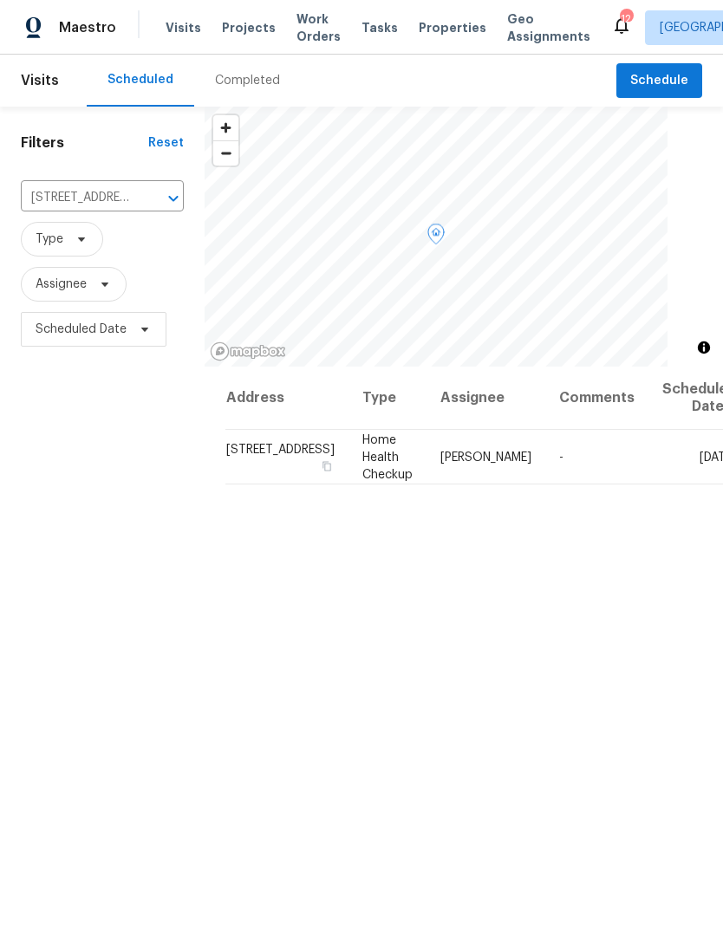
click at [0, 0] on icon at bounding box center [0, 0] width 0 height 0
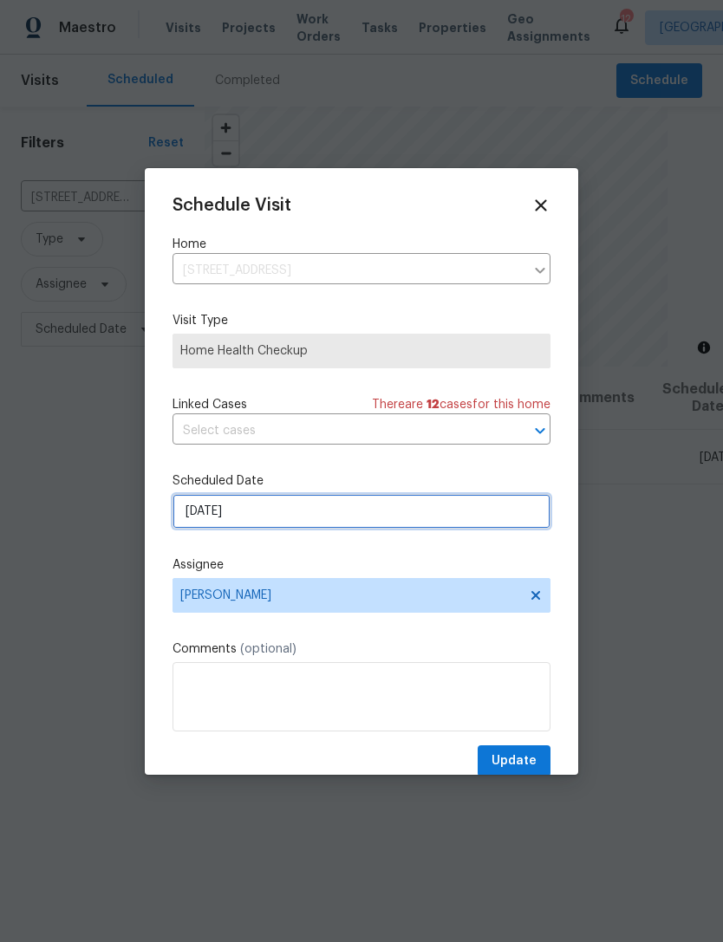
click at [369, 511] on input "[DATE]" at bounding box center [362, 511] width 378 height 35
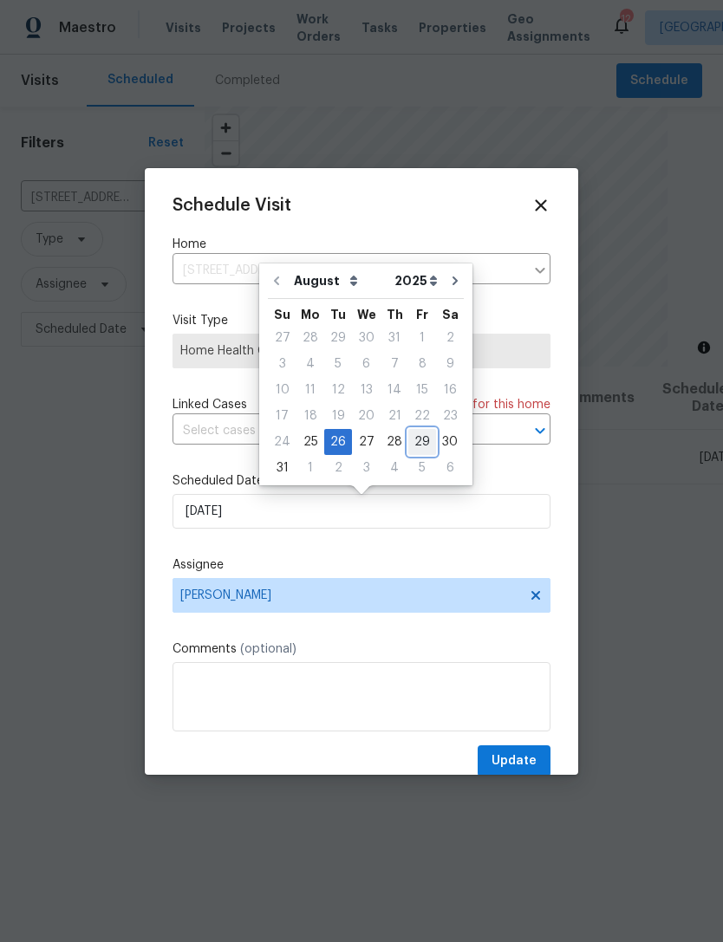
click at [419, 438] on div "29" at bounding box center [422, 442] width 28 height 24
type input "8/29/2025"
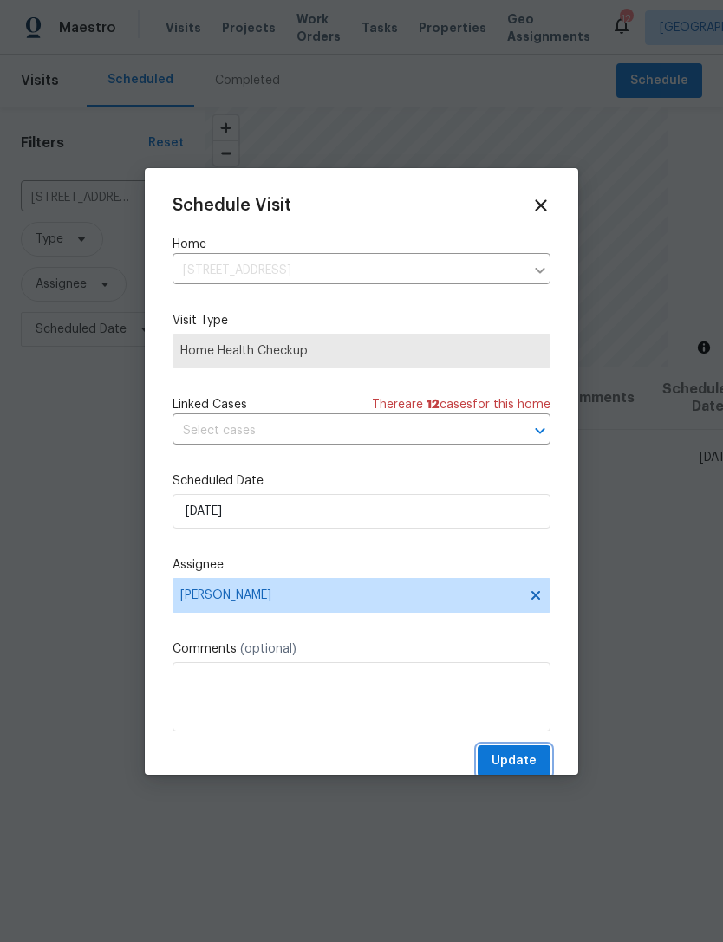
click at [533, 767] on span "Update" at bounding box center [514, 762] width 45 height 22
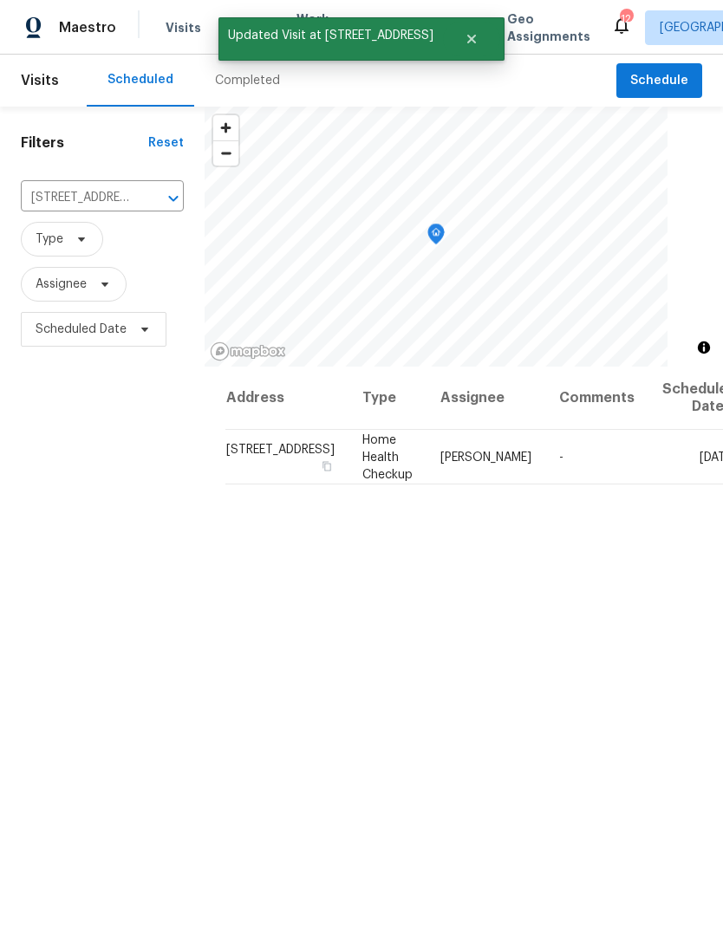
click at [142, 199] on icon "Clear" at bounding box center [150, 198] width 17 height 17
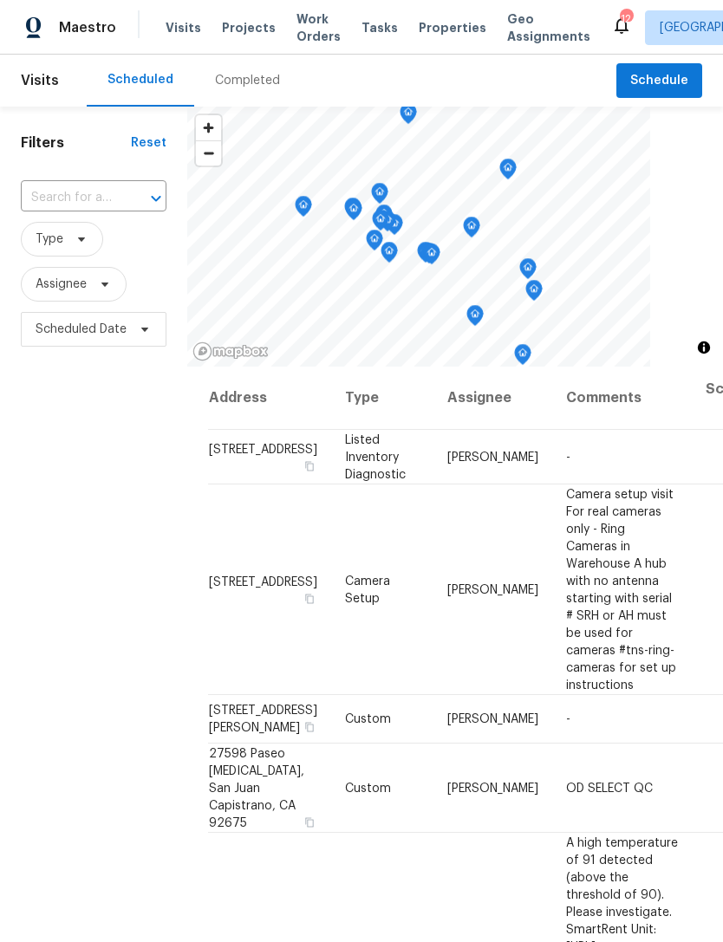
click at [52, 200] on input "text" at bounding box center [69, 198] width 97 height 27
type input "3653"
click at [79, 281] on li "3653 Oak Creek Dr Unit E, Ontario, CA 91761" at bounding box center [92, 266] width 145 height 29
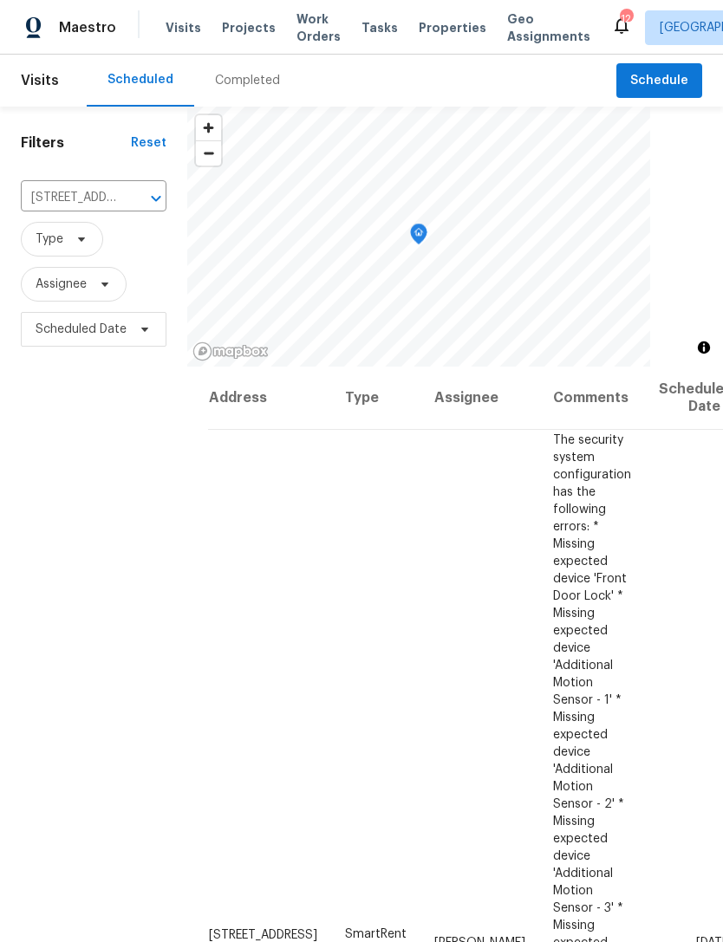
click at [0, 0] on icon at bounding box center [0, 0] width 0 height 0
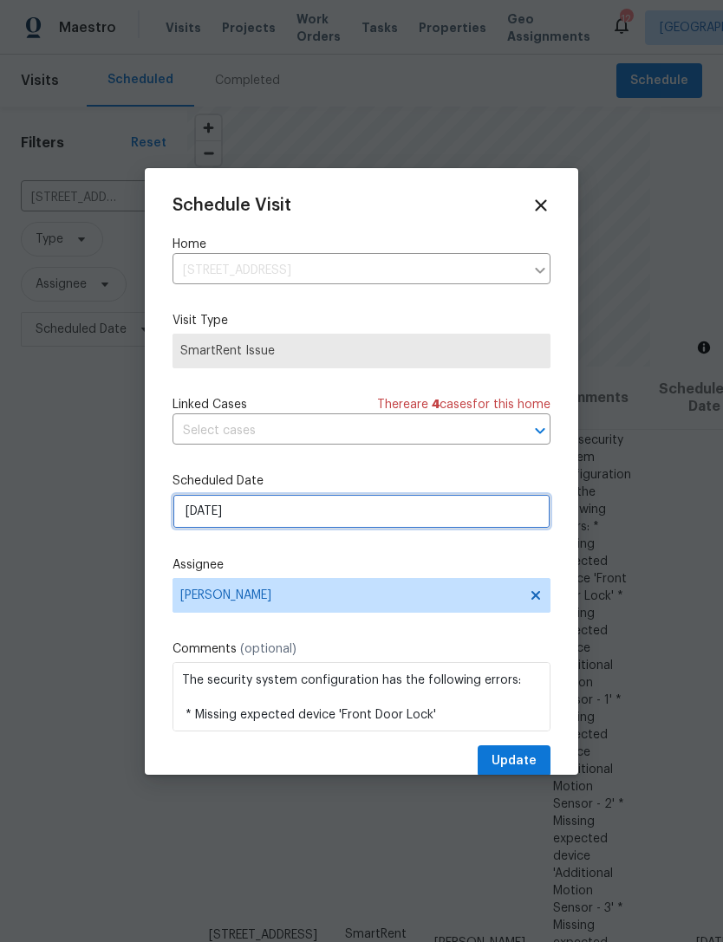
click at [326, 518] on input "[DATE]" at bounding box center [362, 511] width 378 height 35
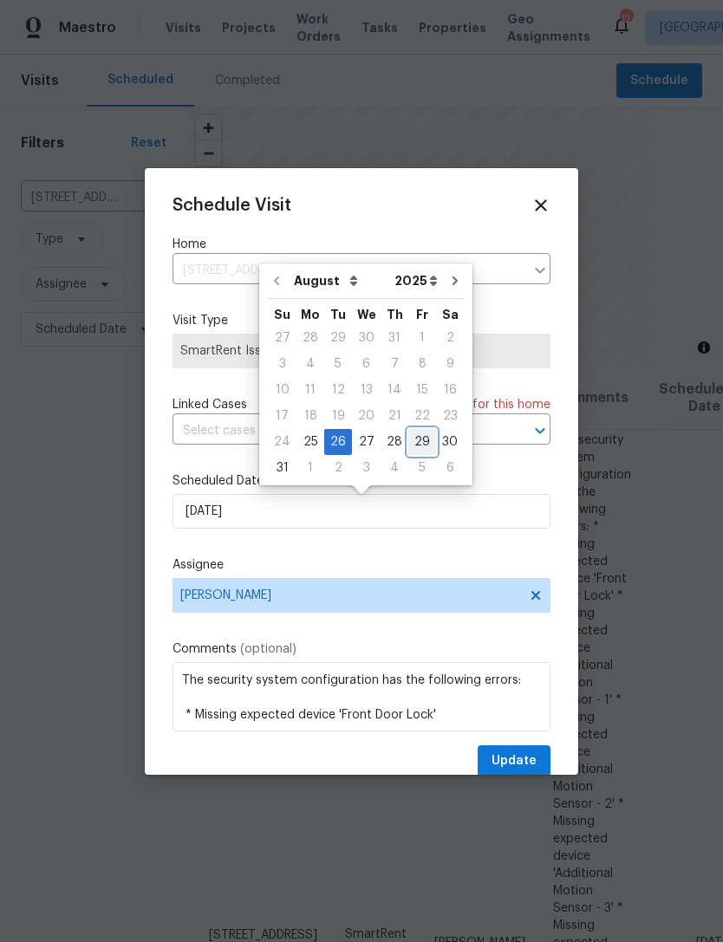
click at [413, 439] on div "29" at bounding box center [422, 442] width 28 height 24
type input "8/29/2025"
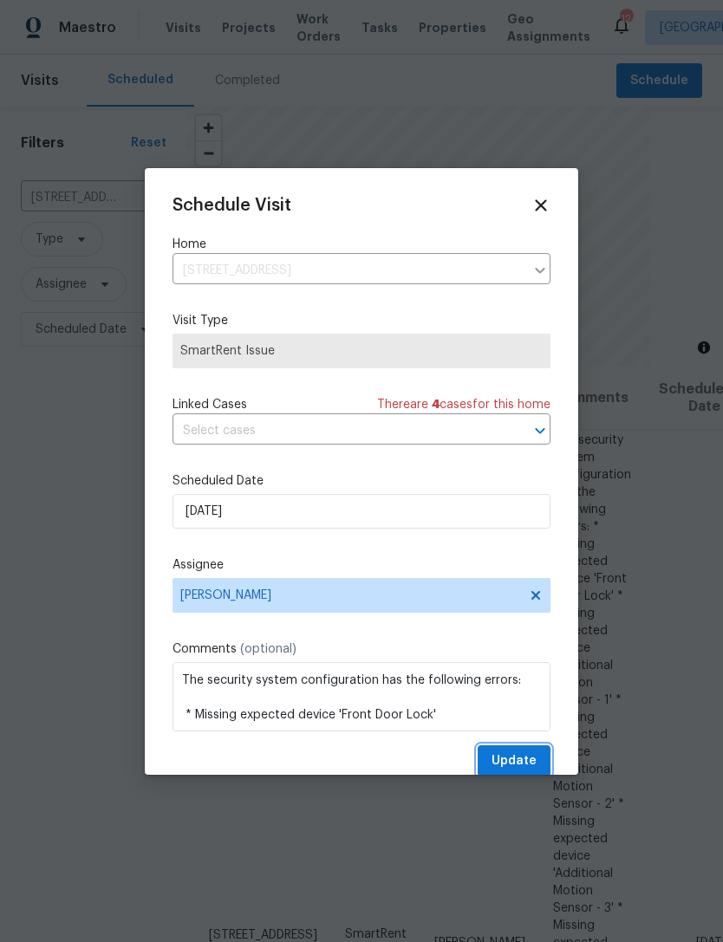
click at [526, 765] on span "Update" at bounding box center [514, 762] width 45 height 22
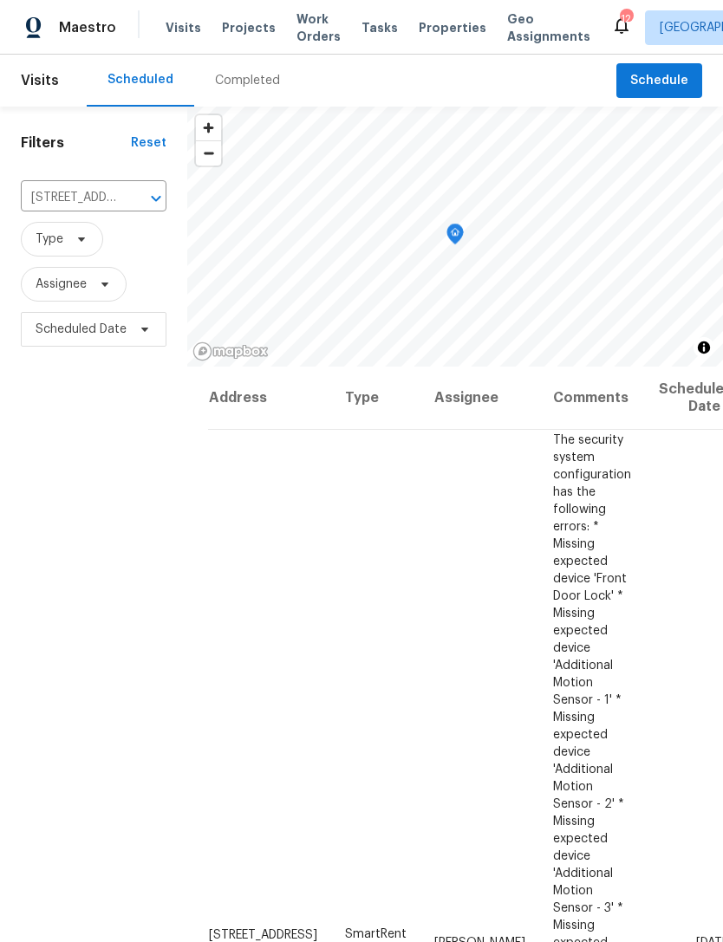
click at [122, 193] on button "Clear" at bounding box center [133, 198] width 24 height 24
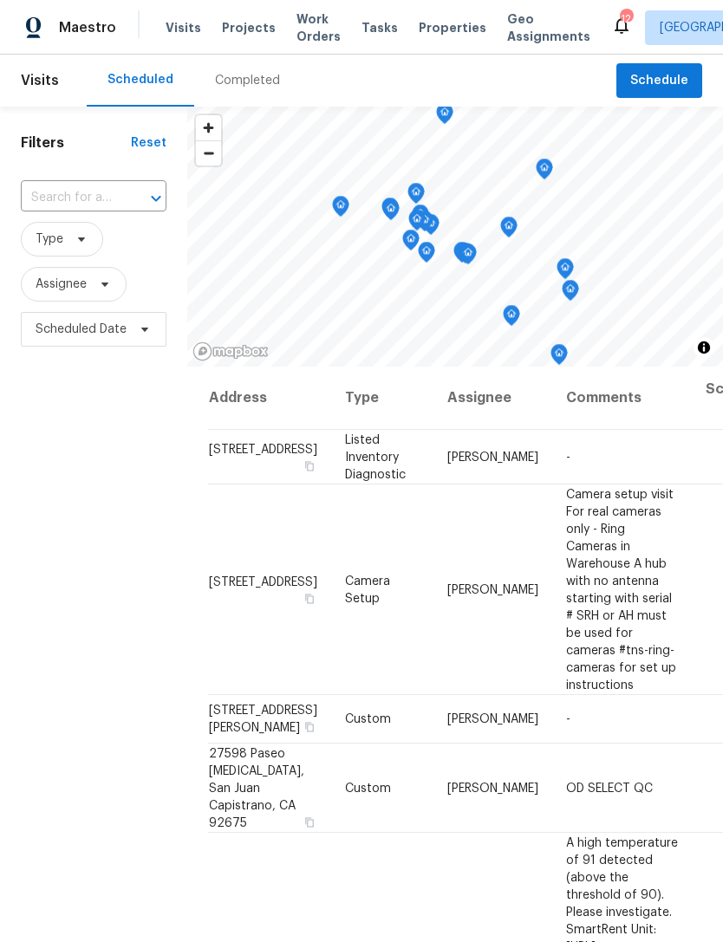
click at [87, 192] on input "text" at bounding box center [69, 198] width 97 height 27
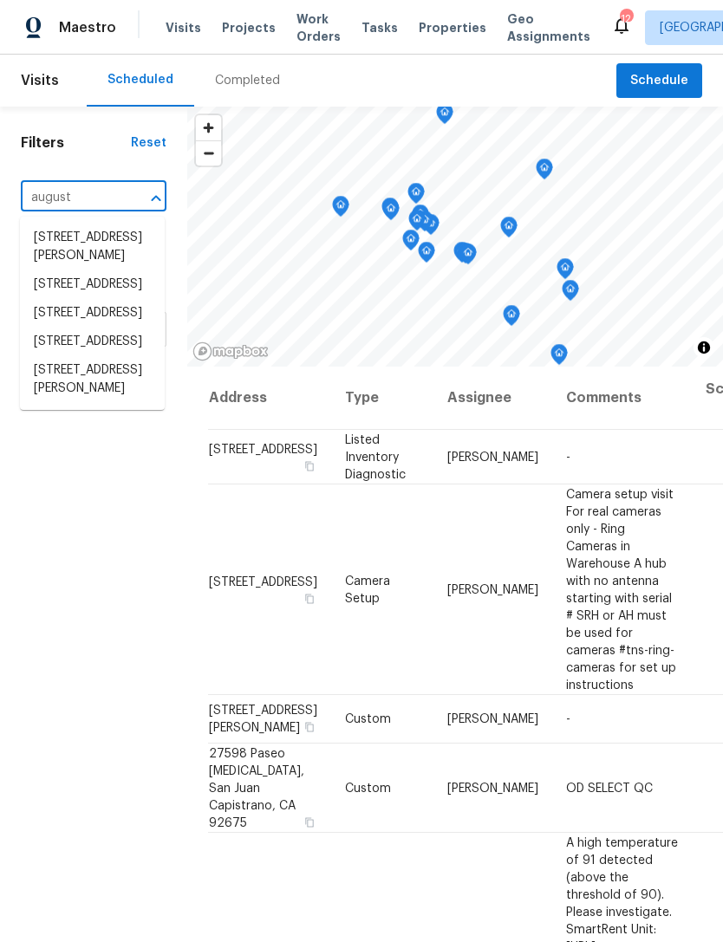
type input "augusta"
click at [101, 356] on li "[STREET_ADDRESS]" at bounding box center [92, 342] width 145 height 29
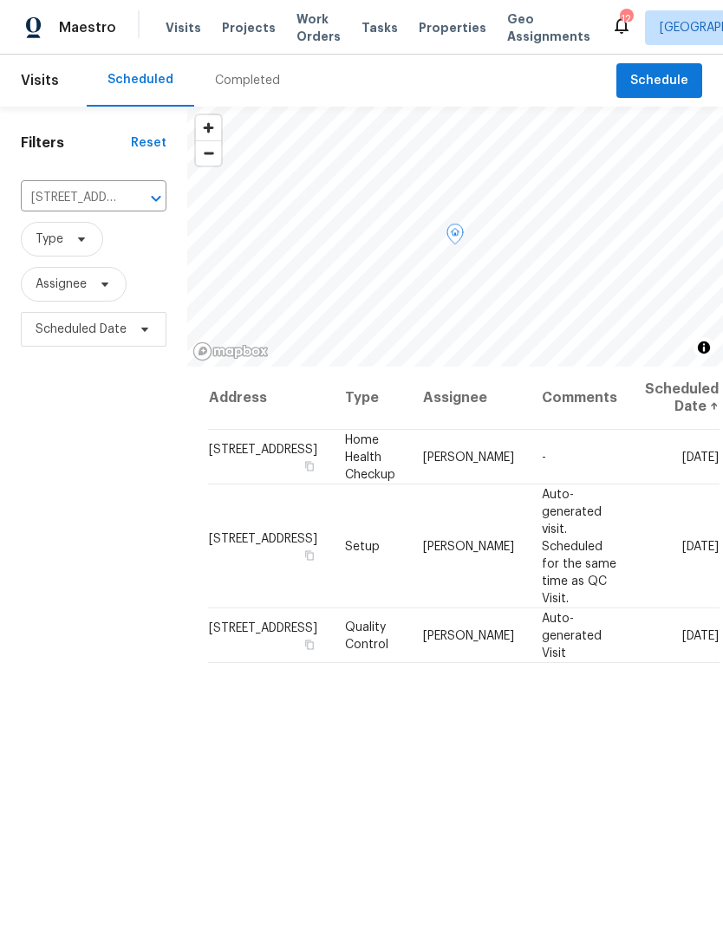
click at [0, 0] on span at bounding box center [0, 0] width 0 height 0
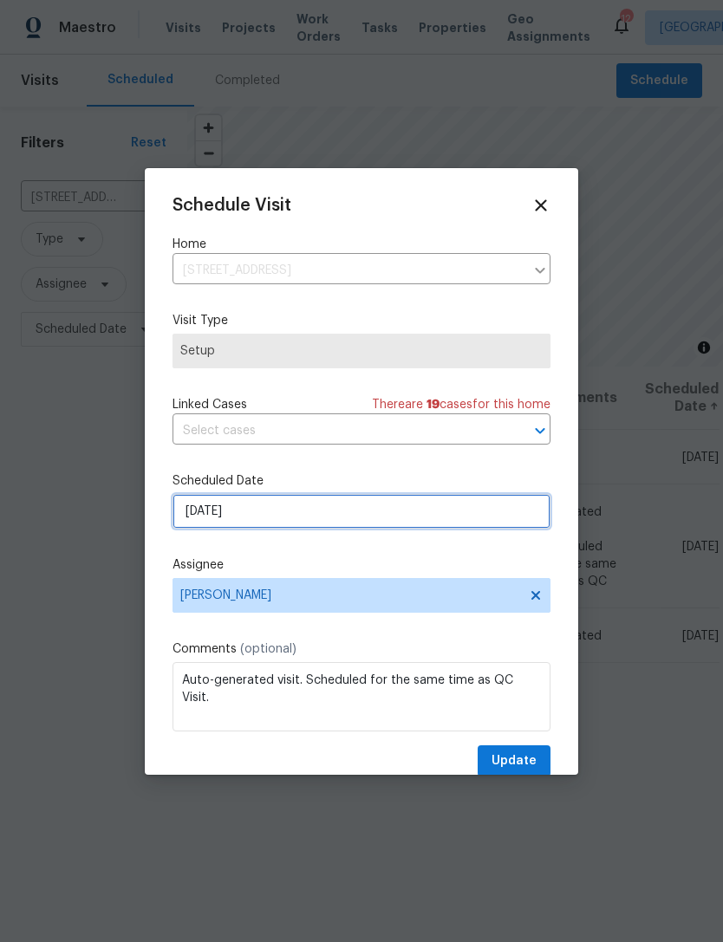
click at [390, 529] on input "[DATE]" at bounding box center [362, 511] width 378 height 35
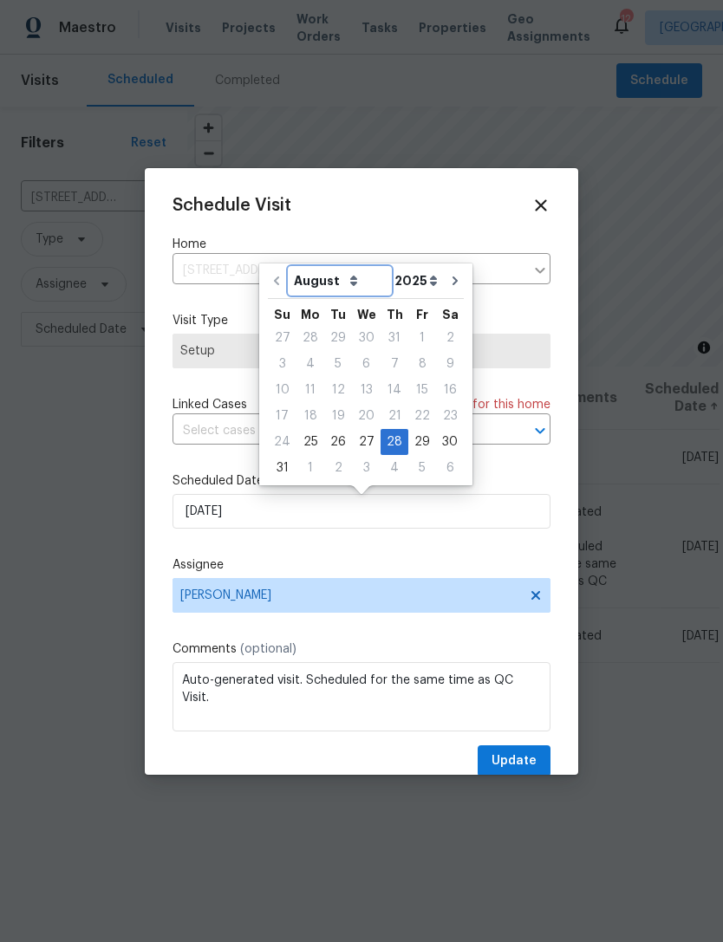
click at [345, 277] on select "August September October November December" at bounding box center [340, 281] width 101 height 26
select select "9"
type input "10/28/2025"
select select "9"
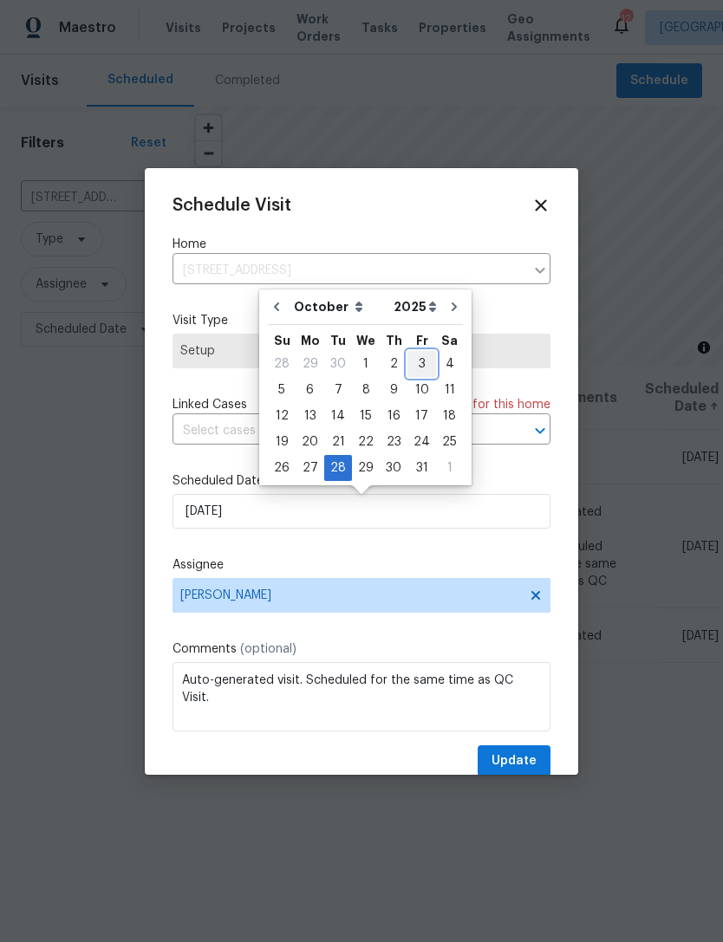
click at [408, 363] on div "3" at bounding box center [421, 364] width 29 height 24
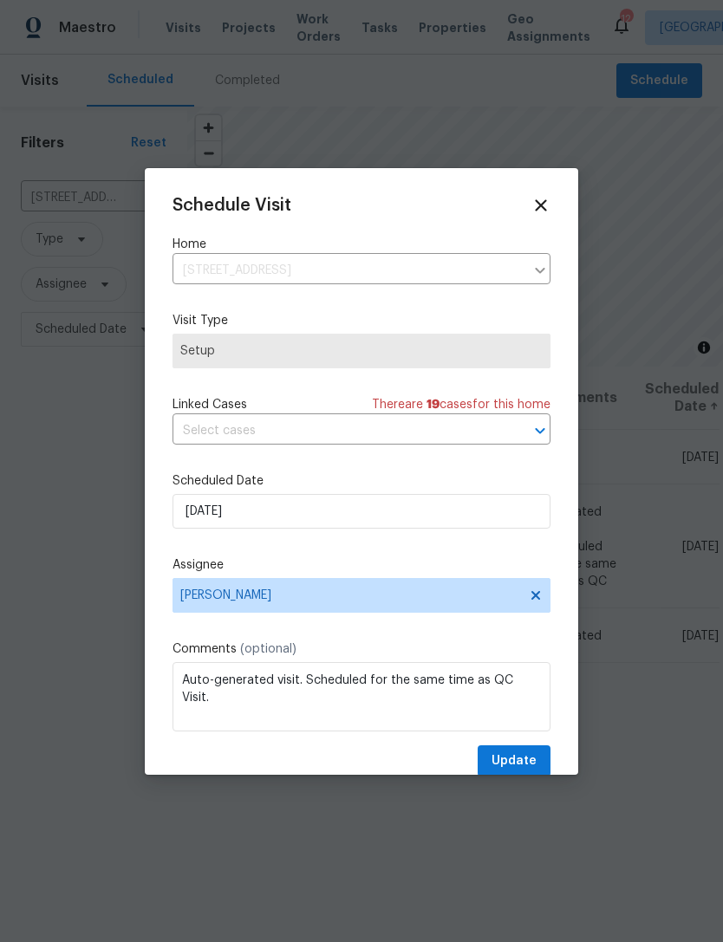
type input "10/3/2025"
click at [524, 768] on span "Update" at bounding box center [514, 762] width 45 height 22
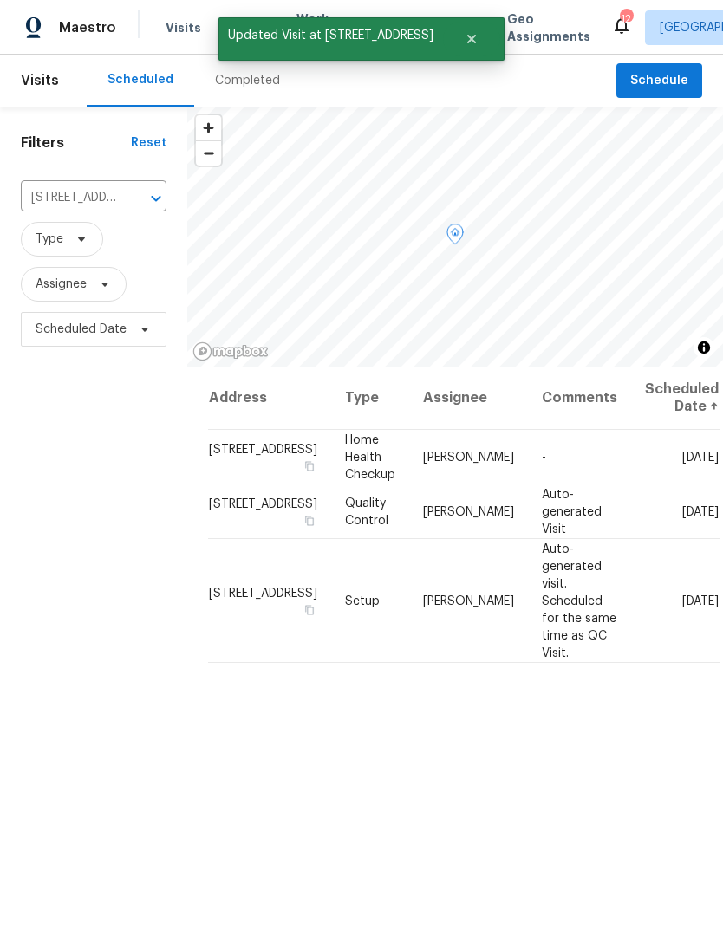
click at [0, 0] on icon at bounding box center [0, 0] width 0 height 0
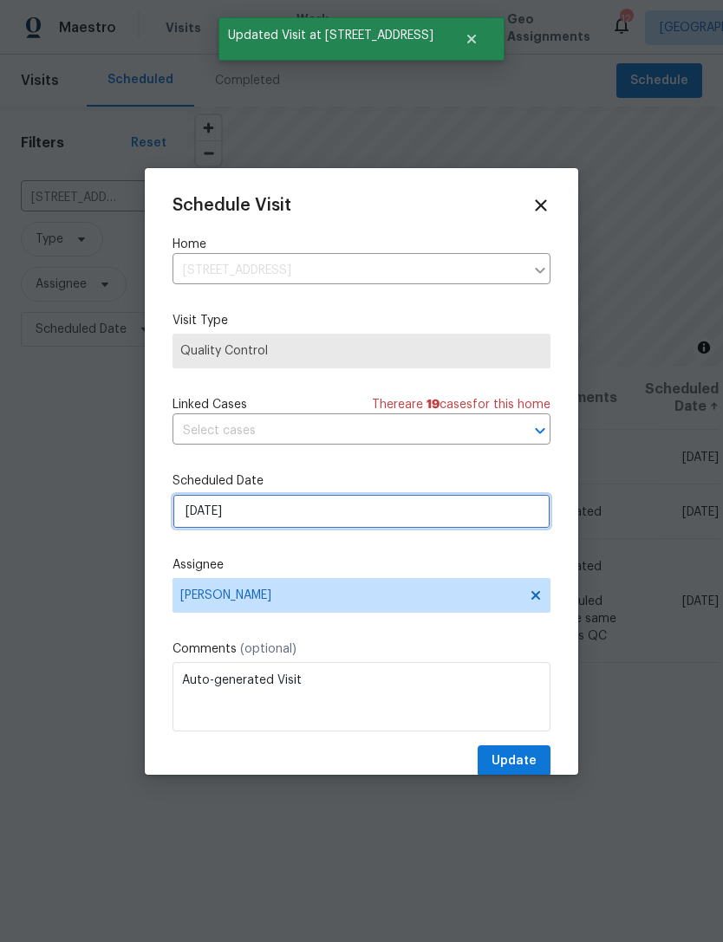
click at [480, 526] on input "[DATE]" at bounding box center [362, 511] width 378 height 35
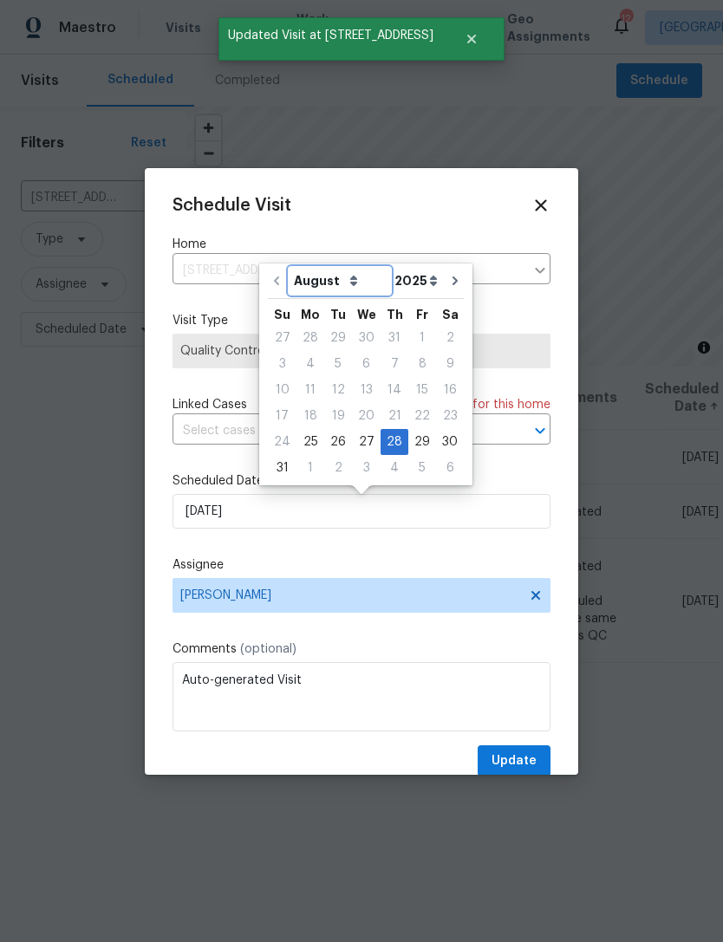
click at [349, 278] on select "August September October November December" at bounding box center [340, 281] width 101 height 26
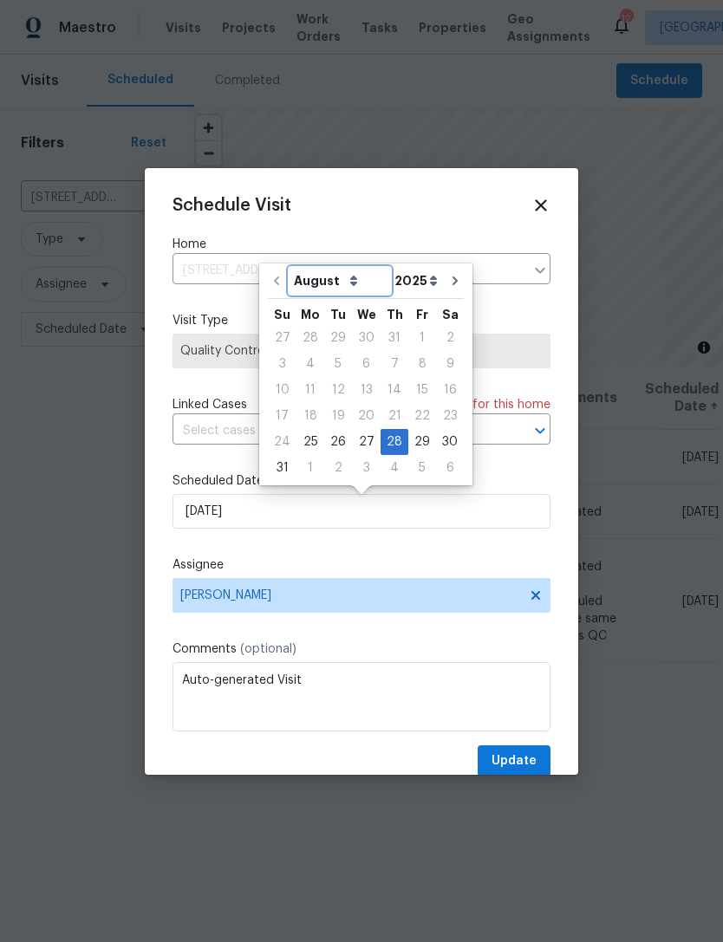
select select "9"
type input "10/28/2025"
select select "9"
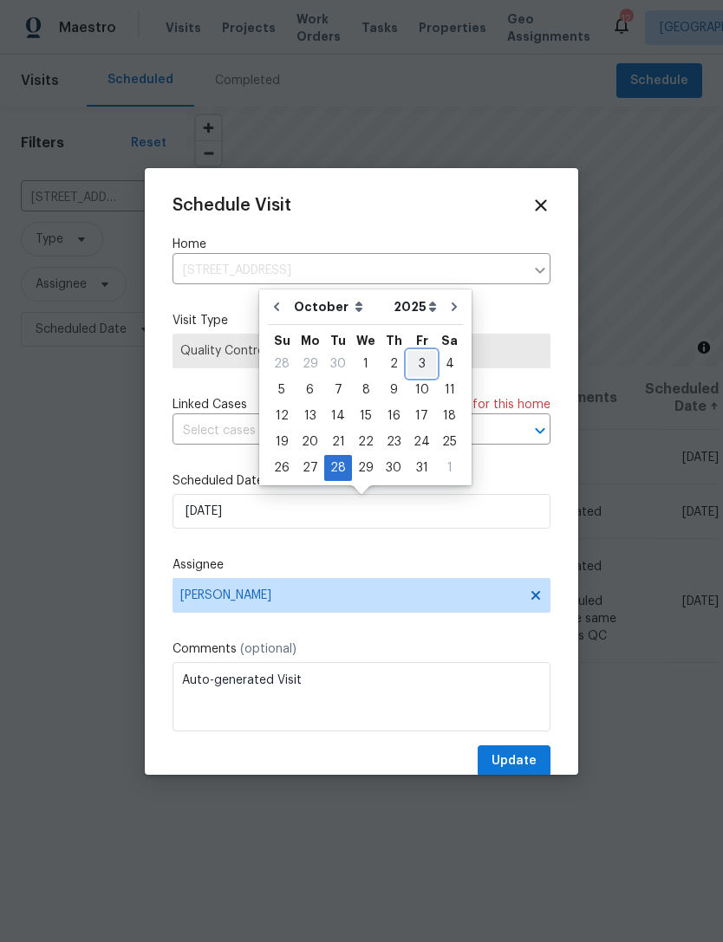
click at [413, 361] on div "3" at bounding box center [421, 364] width 29 height 24
type input "10/3/2025"
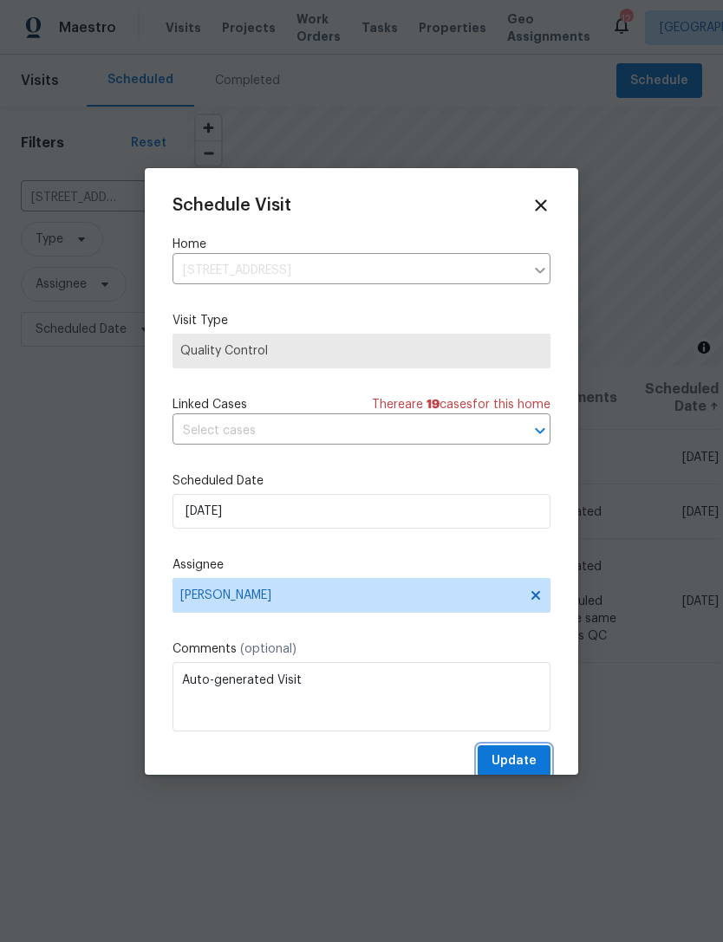
click at [530, 764] on span "Update" at bounding box center [514, 762] width 45 height 22
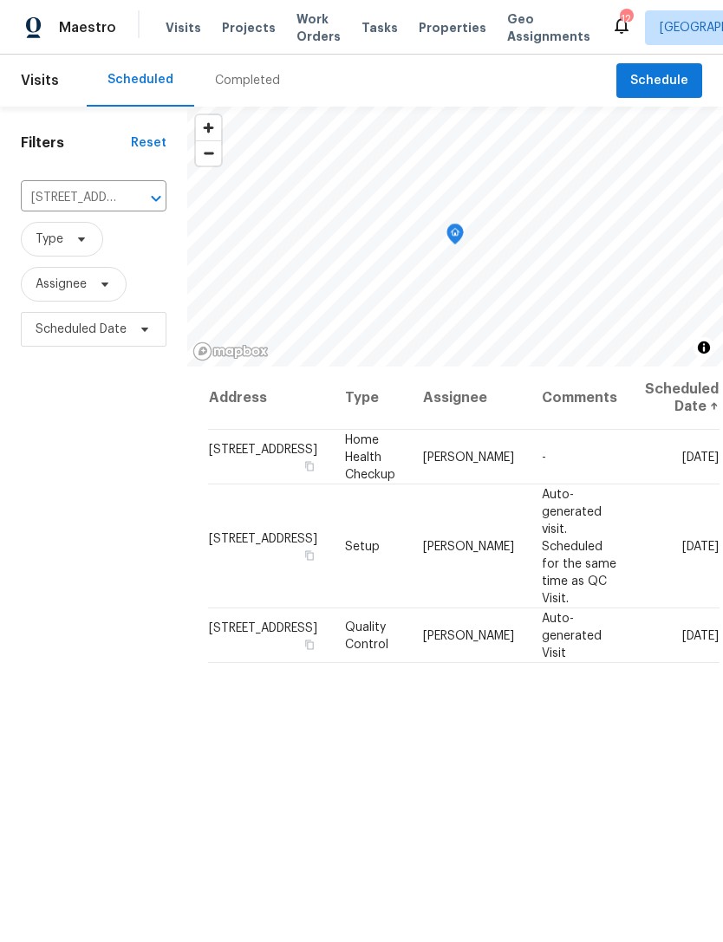
click at [611, 20] on icon at bounding box center [621, 25] width 21 height 21
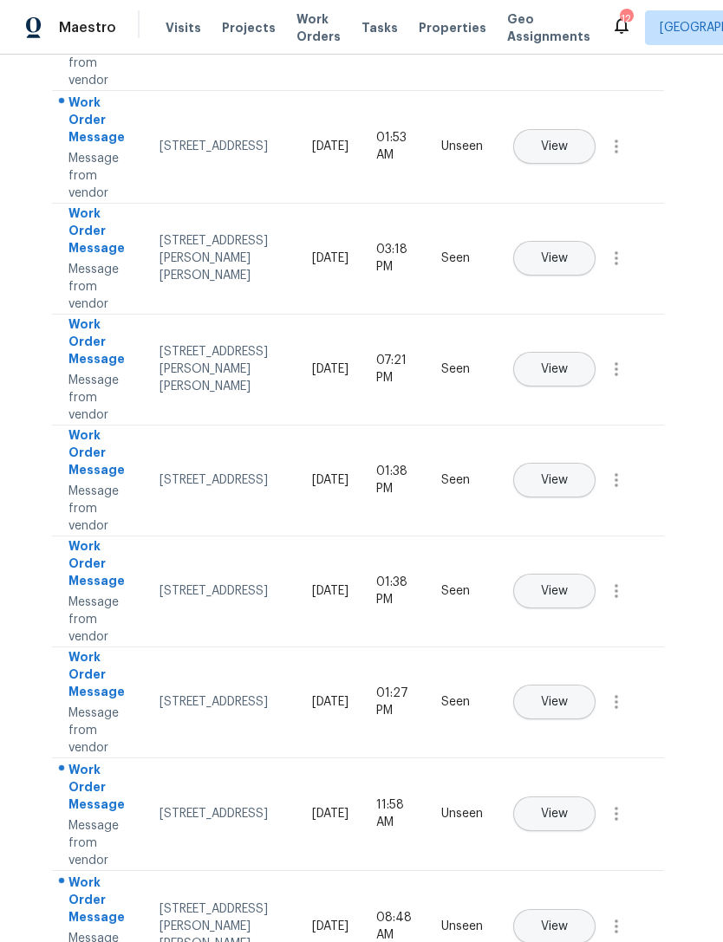
scroll to position [2, 0]
